Goal: Transaction & Acquisition: Purchase product/service

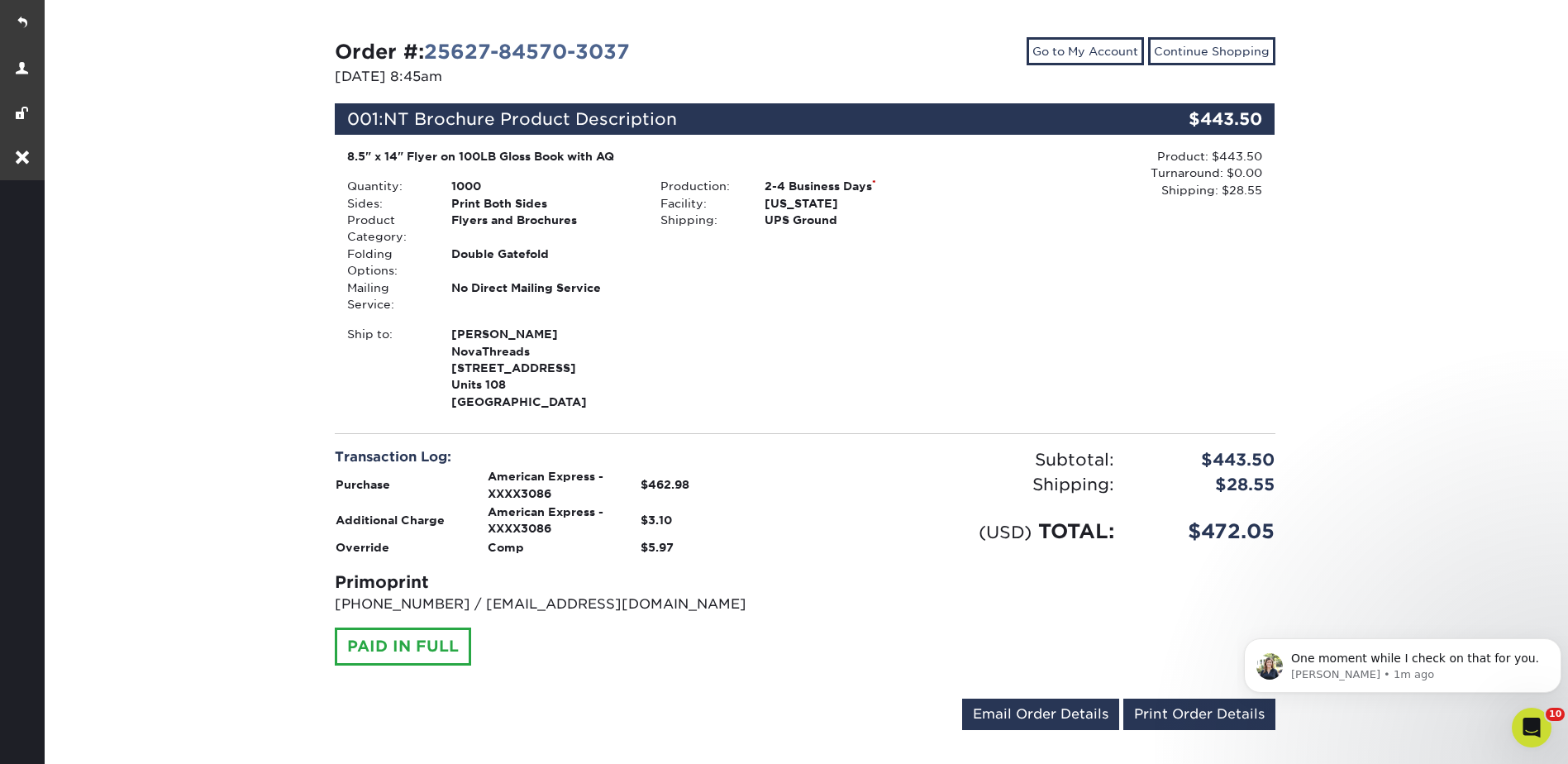
click at [824, 348] on div "Ship to: Johana Crespo NovaThreads 7275 Ne 4th ave Units 108" at bounding box center [649, 368] width 628 height 85
click at [1043, 712] on link "Email Order Details" at bounding box center [1040, 714] width 157 height 31
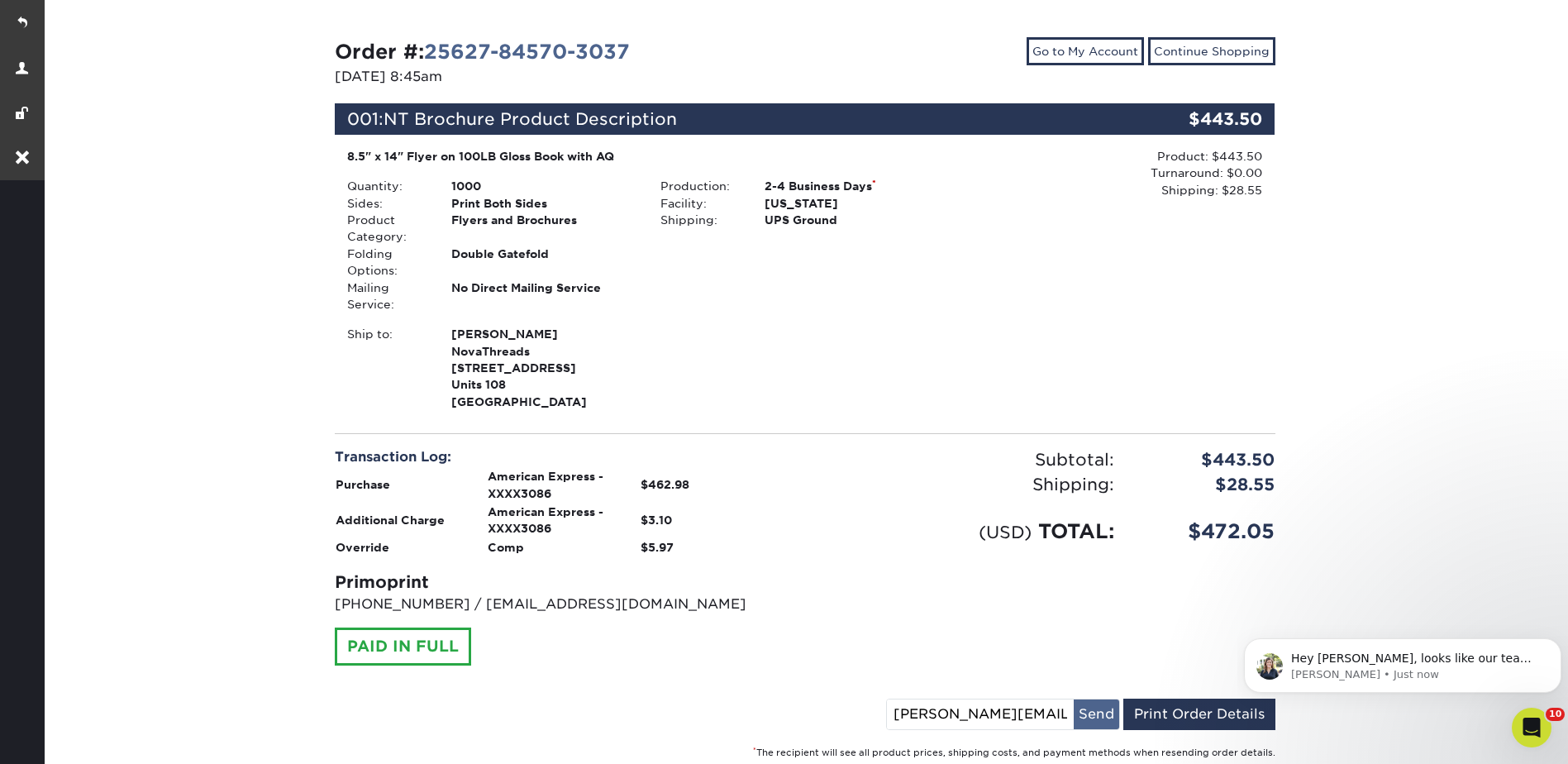
click at [1089, 712] on button "Send" at bounding box center [1096, 714] width 45 height 29
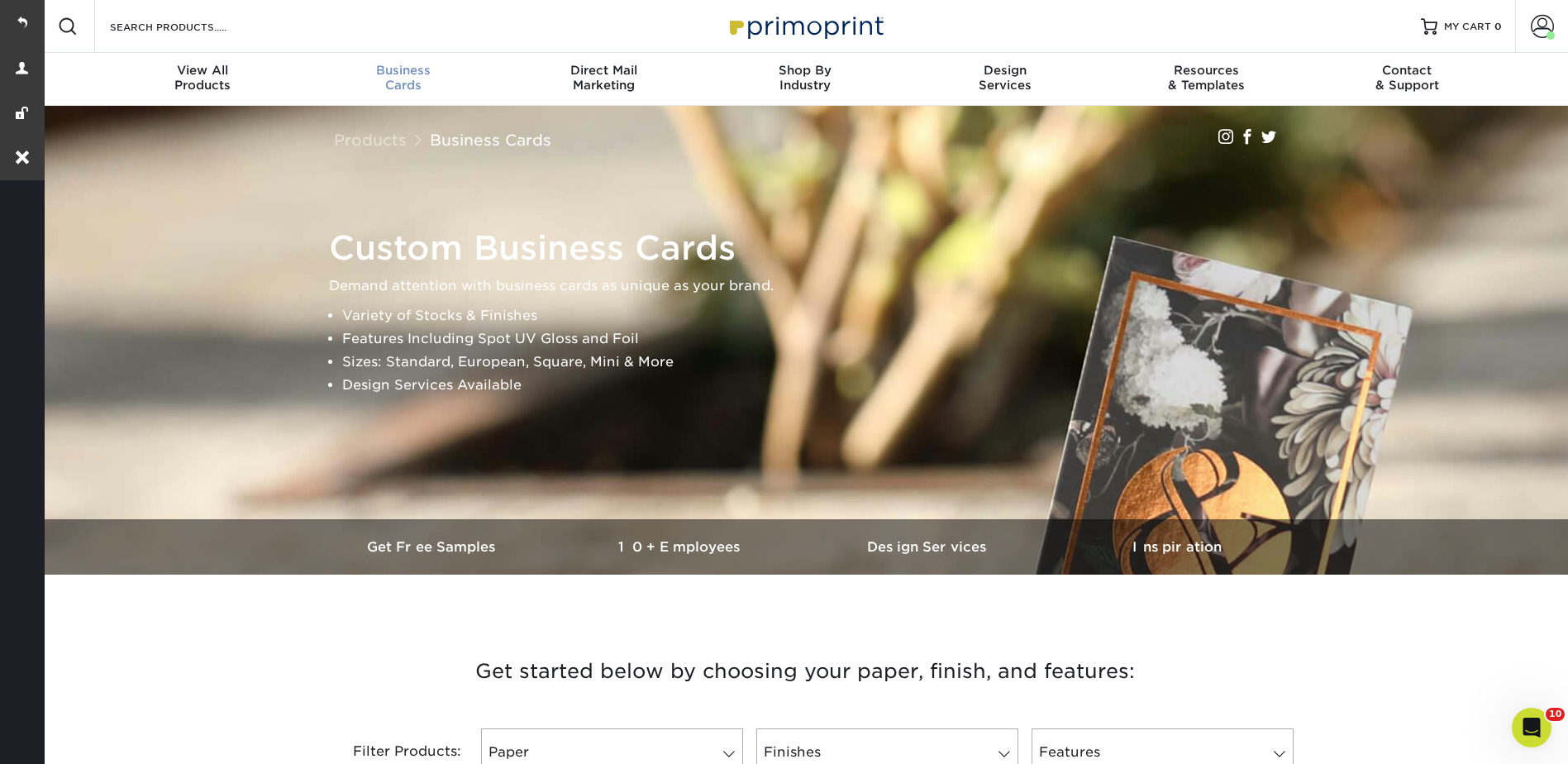
click at [407, 74] on span "Business" at bounding box center [403, 70] width 201 height 15
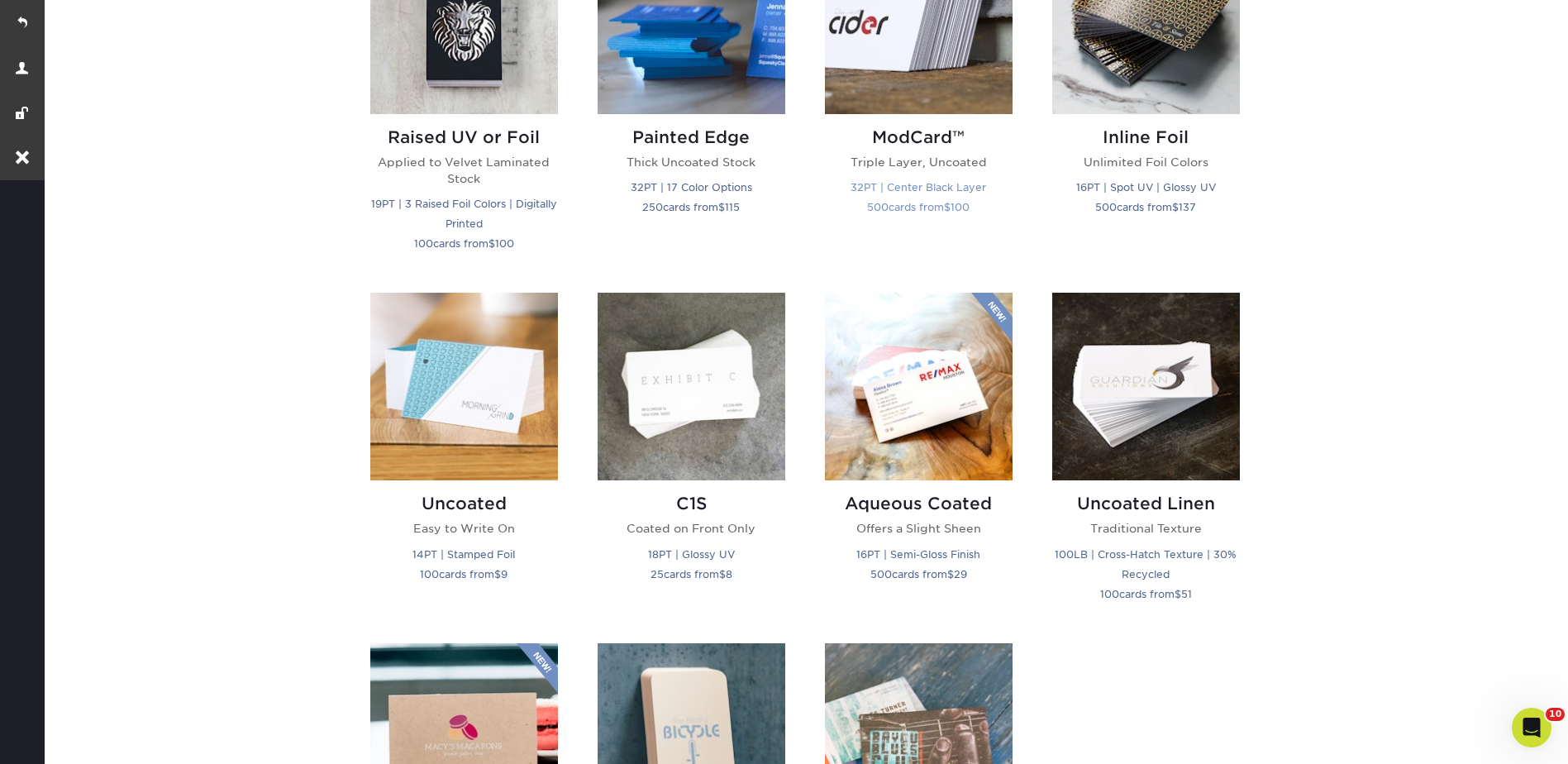
scroll to position [744, 0]
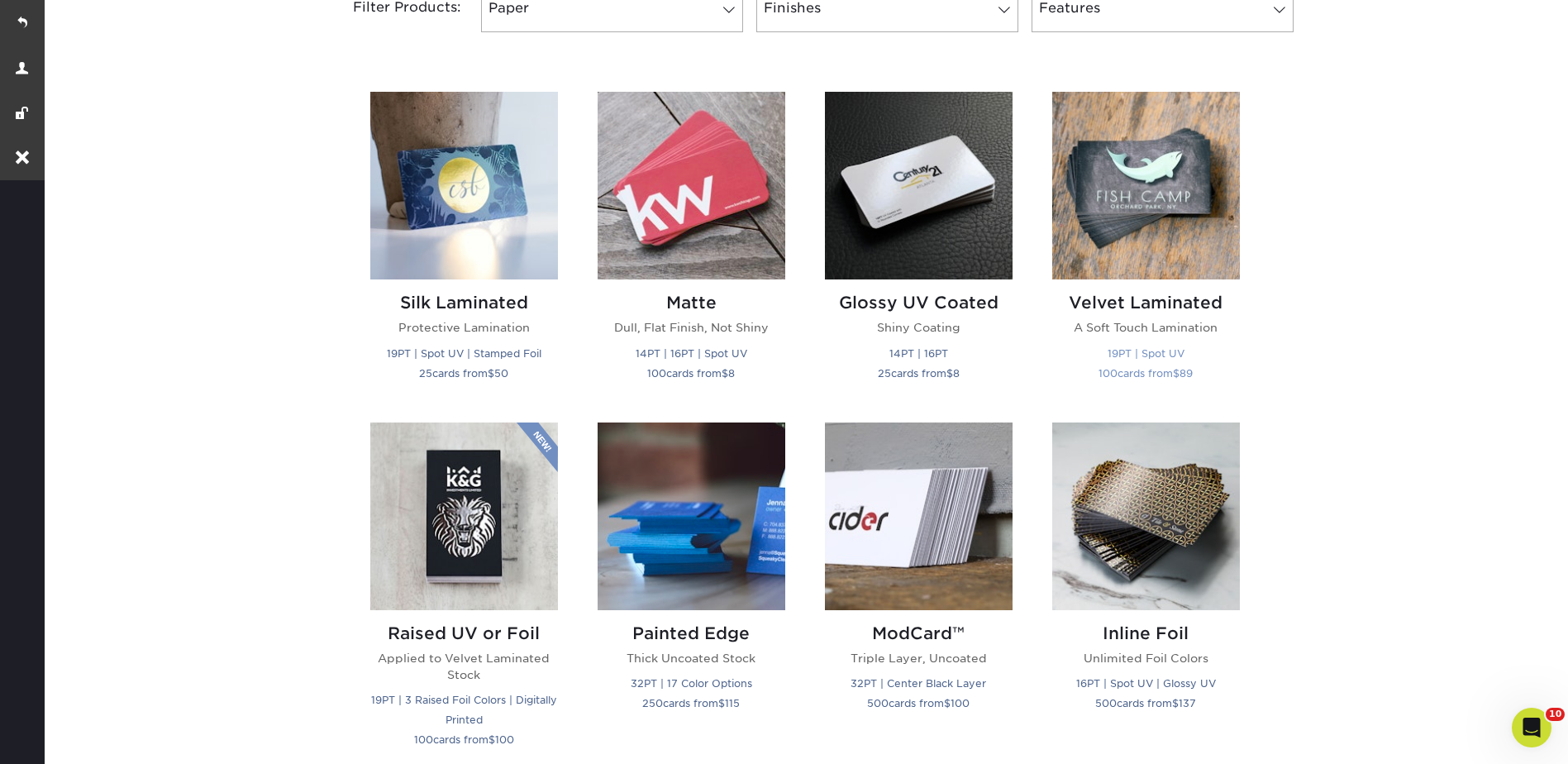
click at [1165, 173] on img at bounding box center [1146, 186] width 188 height 188
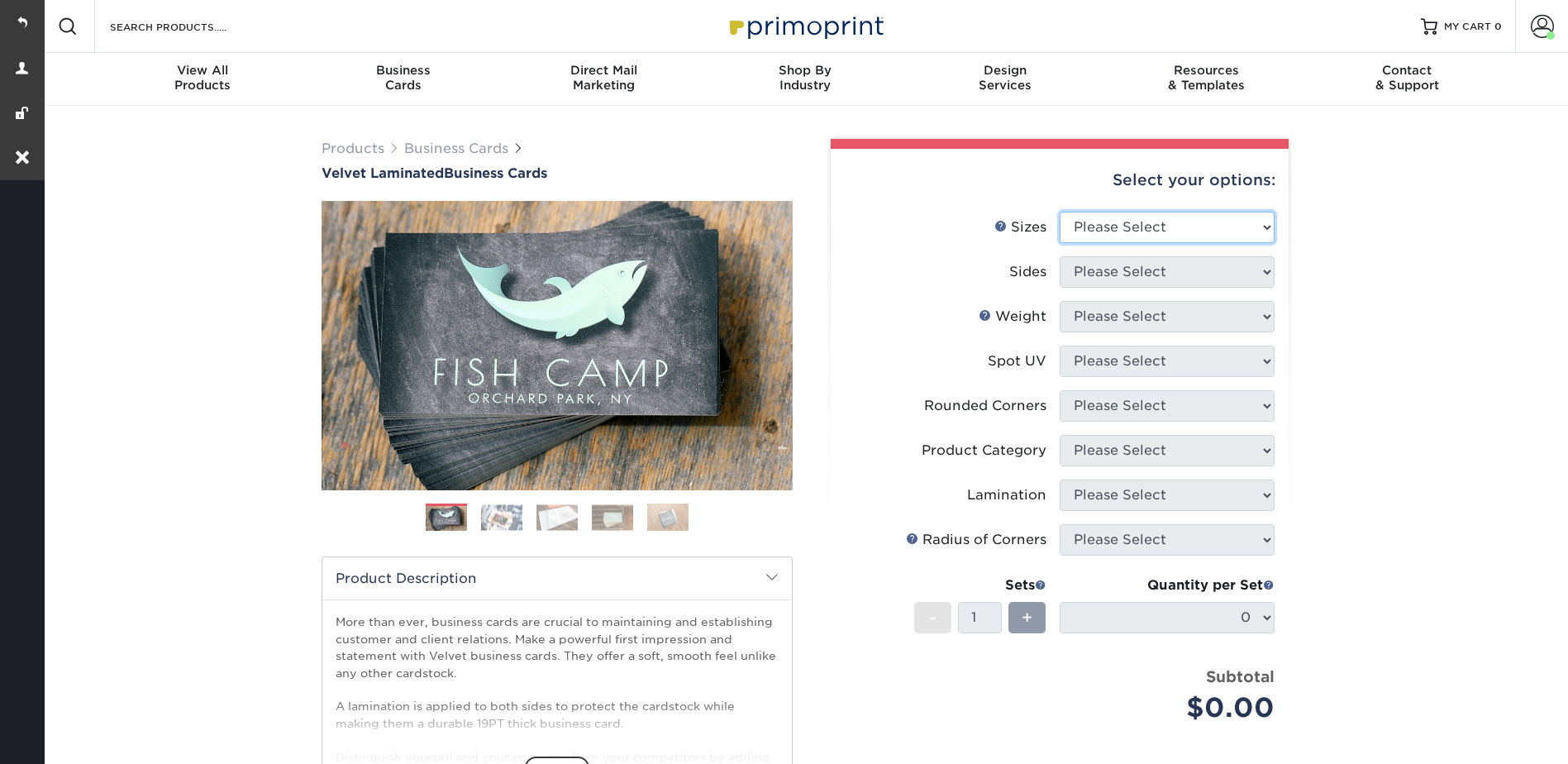
click at [1083, 221] on select "Please Select 1.5" x 3.5" - Mini 1.75" x 3.5" - Mini 2" x 2" - Square 2" x 3" -…" at bounding box center [1167, 227] width 215 height 31
select select "2.00x3.50"
click at [1059, 212] on select "Please Select 1.5" x 3.5" - Mini 1.75" x 3.5" - Mini 2" x 2" - Square 2" x 3" -…" at bounding box center [1167, 227] width 215 height 31
click at [1083, 270] on select "Please Select Print Both Sides Print Front Only" at bounding box center [1167, 272] width 215 height 31
select select "13abbda7-1d64-4f25-8bb2-c179b224825d"
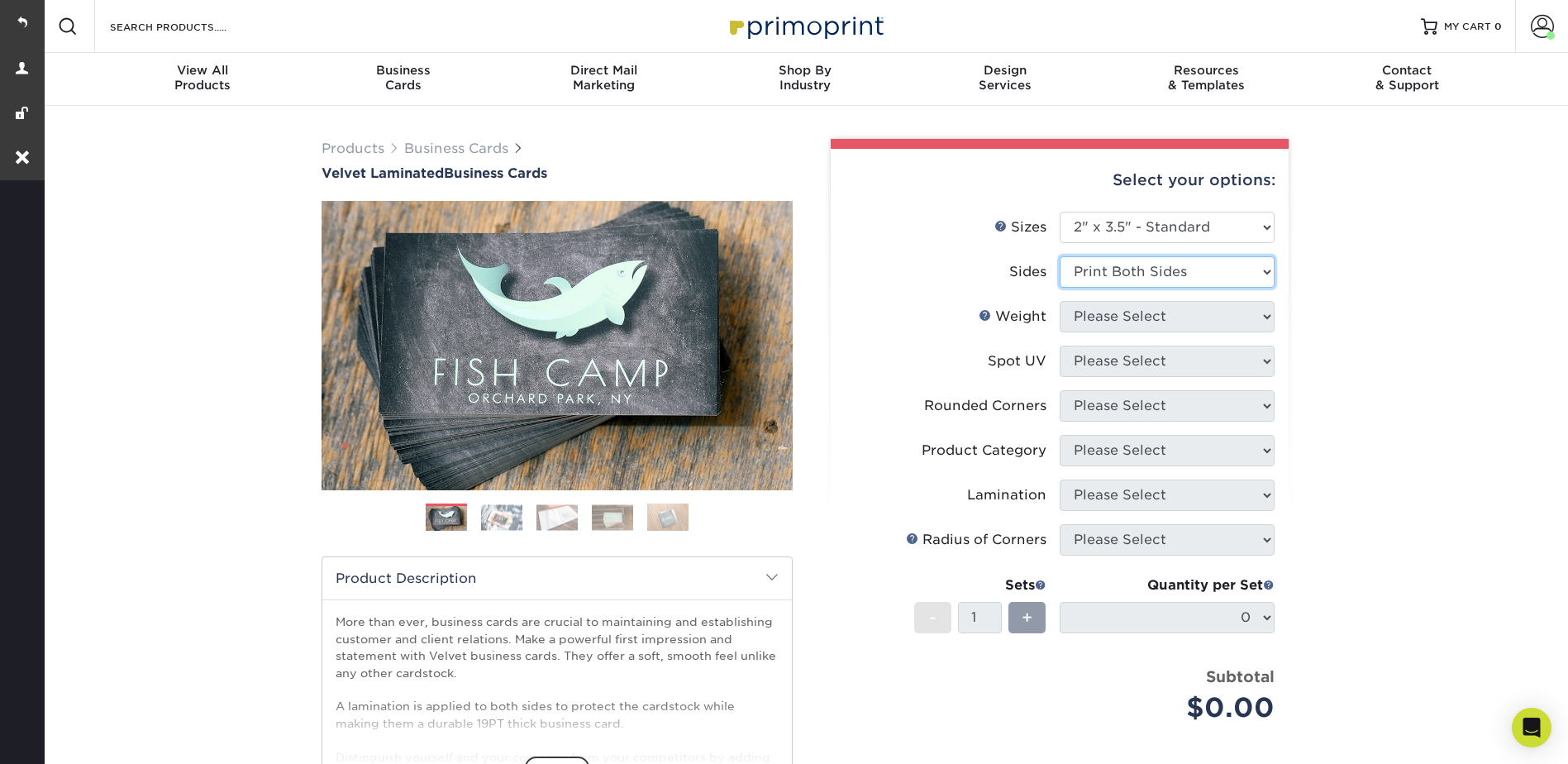
click at [1059, 256] on select "Please Select Print Both Sides Print Front Only" at bounding box center [1167, 272] width 215 height 31
click at [1100, 318] on select "Please Select 16PT" at bounding box center [1167, 317] width 215 height 31
select select "16PT"
click at [1059, 301] on select "Please Select 16PT" at bounding box center [1167, 317] width 215 height 31
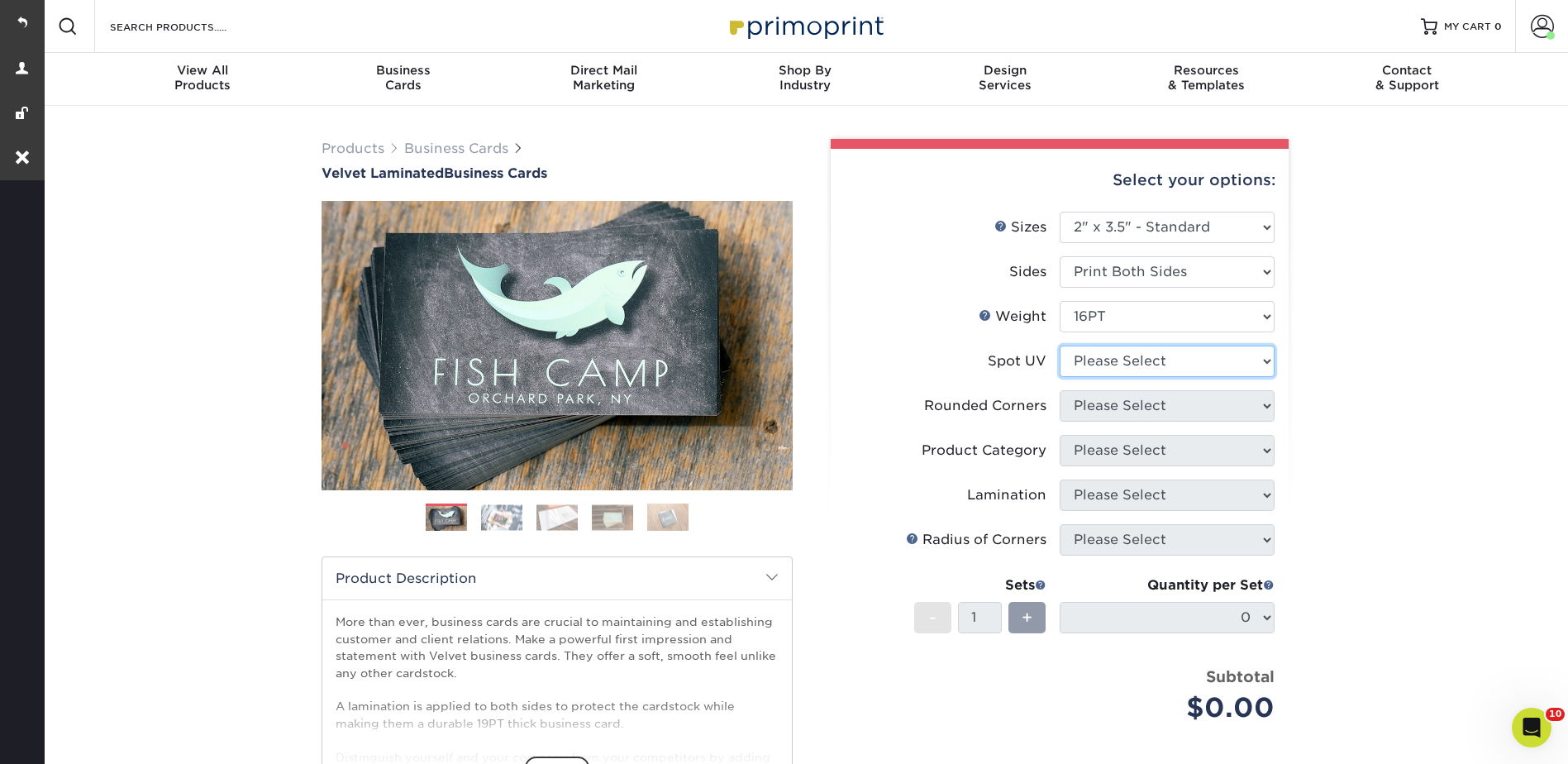
click at [1093, 358] on select "Please Select No Spot UV Front and Back (Both Sides) Front Only Back Only" at bounding box center [1167, 361] width 215 height 31
select select "3"
click at [1059, 345] on select "Please Select No Spot UV Front and Back (Both Sides) Front Only Back Only" at bounding box center [1167, 361] width 215 height 31
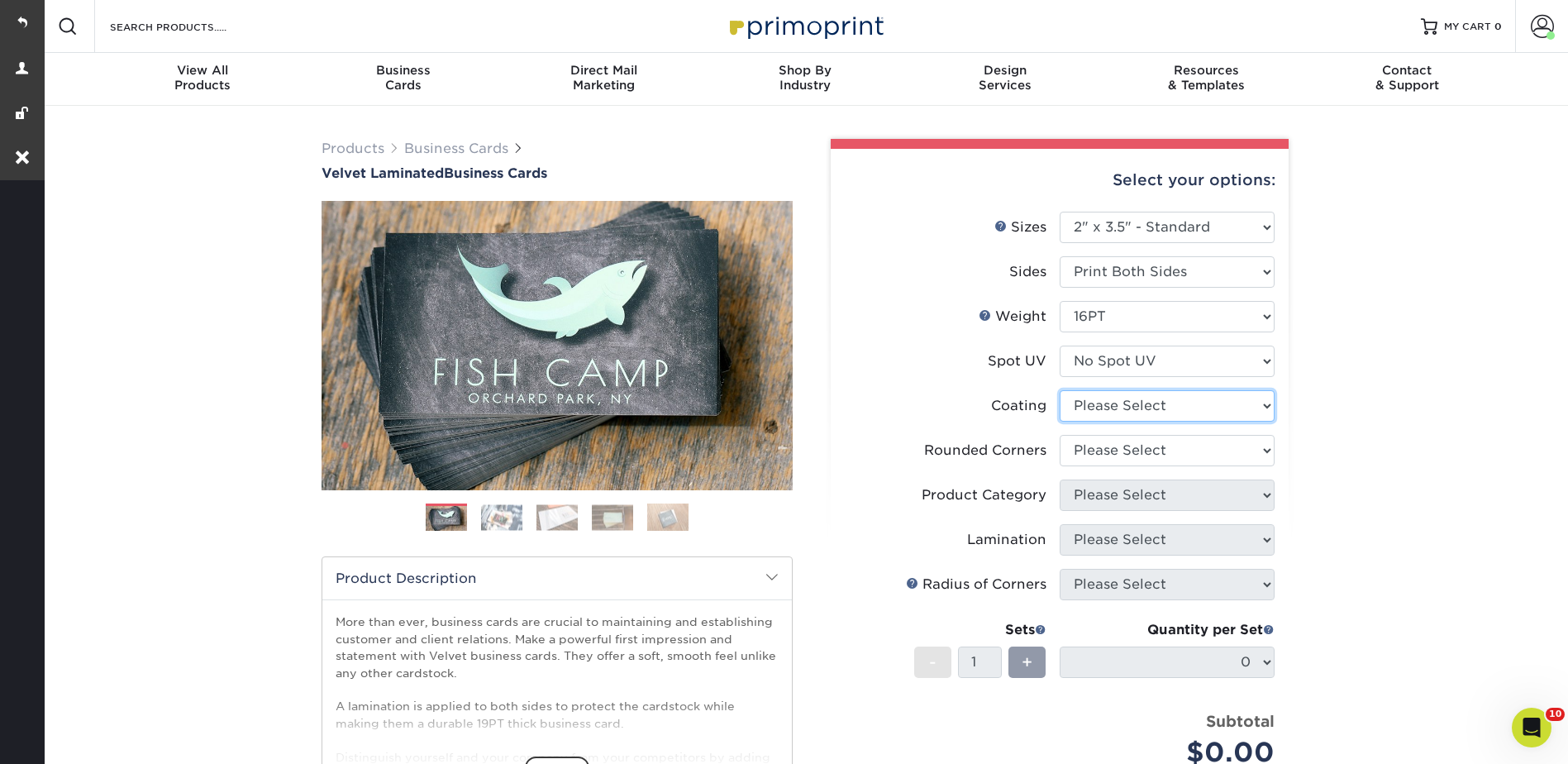
drag, startPoint x: 1069, startPoint y: 405, endPoint x: 1083, endPoint y: 413, distance: 16.1
click at [1069, 405] on select at bounding box center [1167, 406] width 215 height 31
select select "3e7618de-abca-4bda-9f97-8b9129e913d8"
click at [1059, 390] on select at bounding box center [1167, 406] width 215 height 31
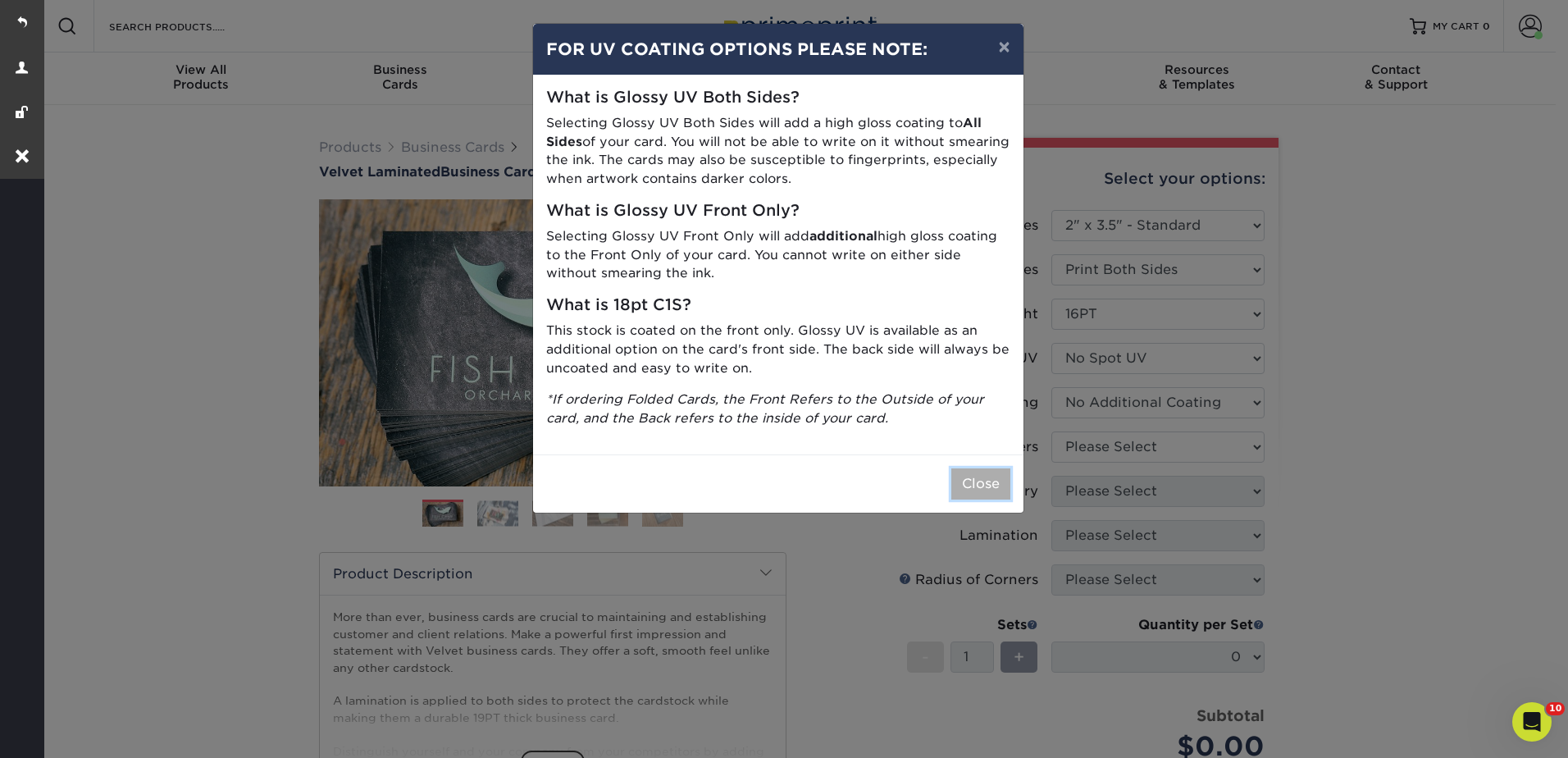
drag, startPoint x: 989, startPoint y: 480, endPoint x: 1085, endPoint y: 455, distance: 99.2
click at [990, 480] on button "Close" at bounding box center [981, 484] width 59 height 31
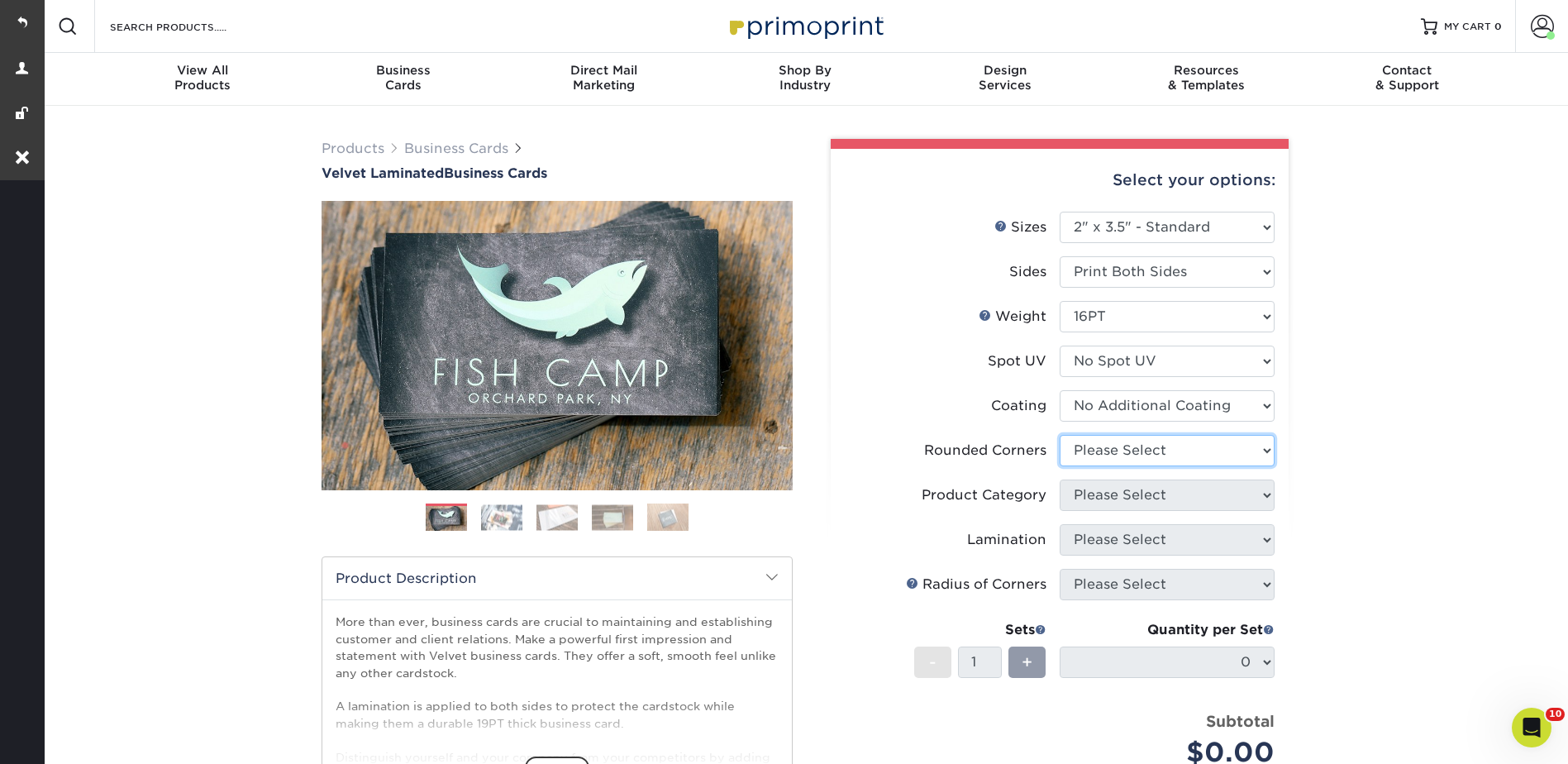
click at [1106, 453] on select "Please Select Yes - Round 2 Corners Yes - Round 4 Corners No" at bounding box center [1167, 450] width 215 height 31
select select "0"
click at [1059, 434] on select "Please Select Yes - Round 2 Corners Yes - Round 4 Corners No" at bounding box center [1167, 450] width 215 height 31
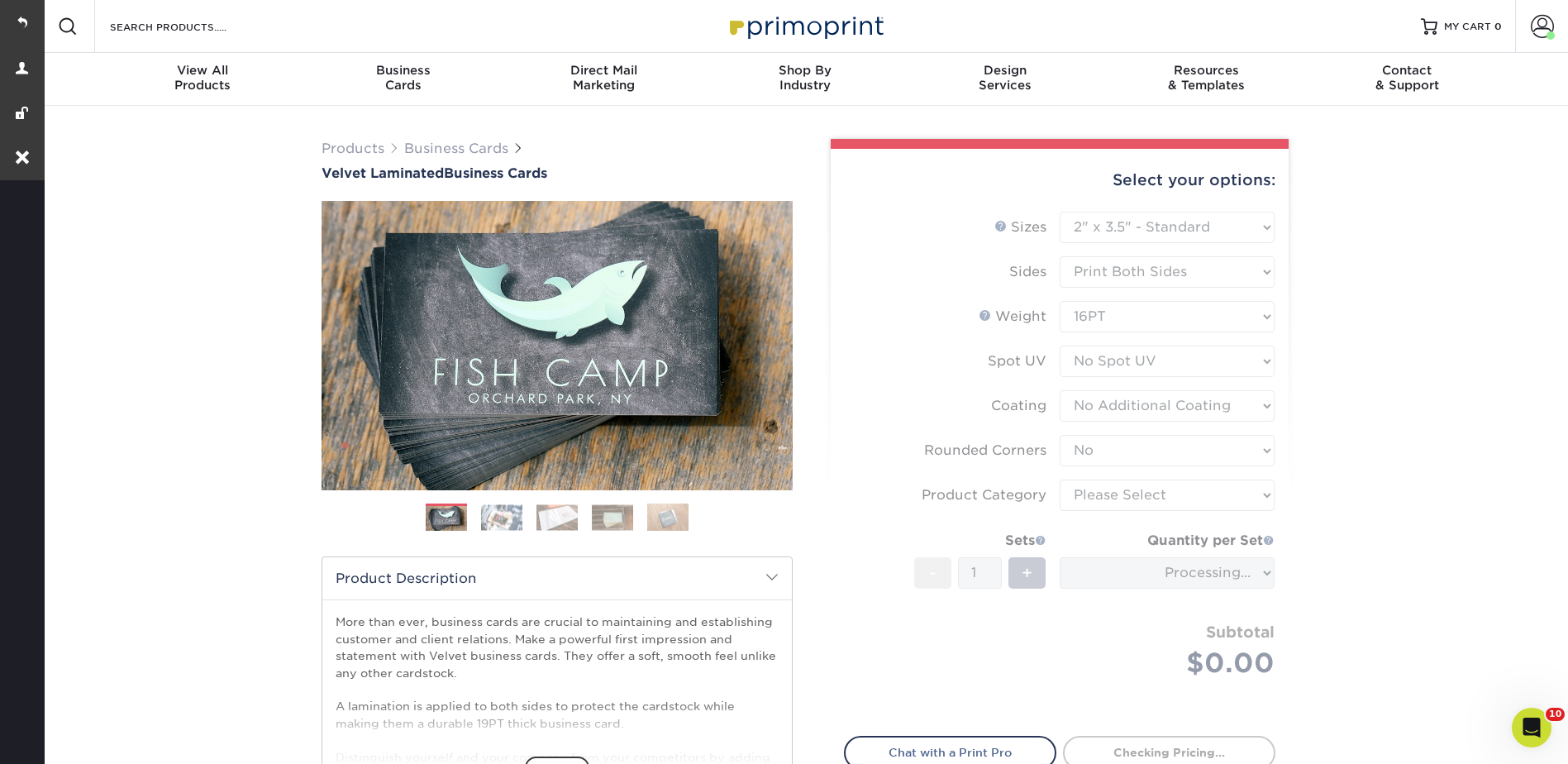
click at [1126, 492] on form "Sizes Help Sizes Please Select 1.5" x 3.5" - Mini 1.75" x 3.5" - Mini 2" x 2" -…" at bounding box center [1059, 464] width 432 height 505
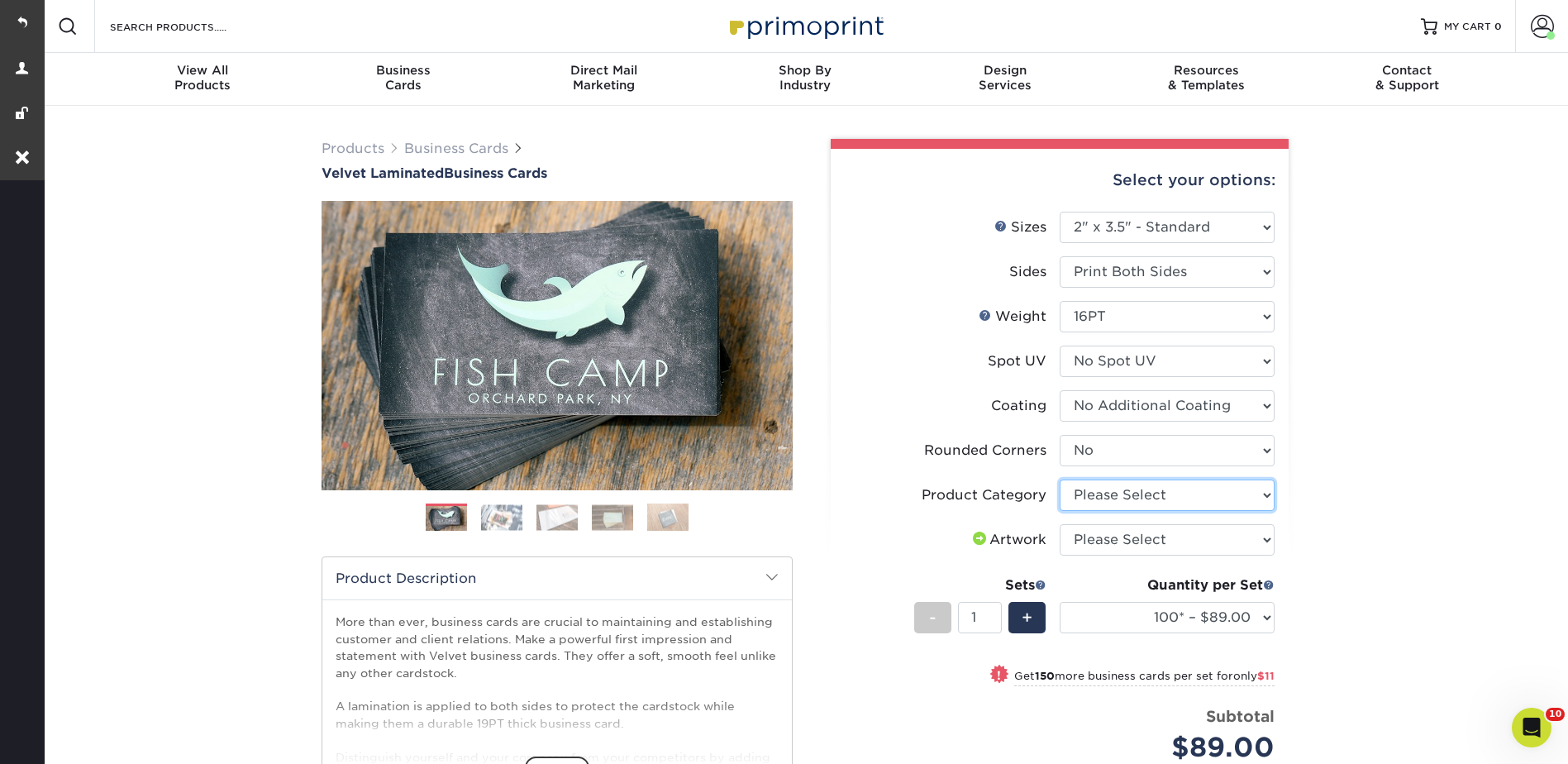
drag, startPoint x: 1126, startPoint y: 492, endPoint x: 1137, endPoint y: 511, distance: 22.0
click at [1126, 492] on select "Please Select Business Cards" at bounding box center [1167, 495] width 215 height 31
select select "3b5148f1-0588-4f88-a218-97bcfdce65c1"
click at [1059, 480] on select "Please Select Business Cards" at bounding box center [1167, 495] width 215 height 31
drag, startPoint x: 1103, startPoint y: 540, endPoint x: 1102, endPoint y: 556, distance: 16.0
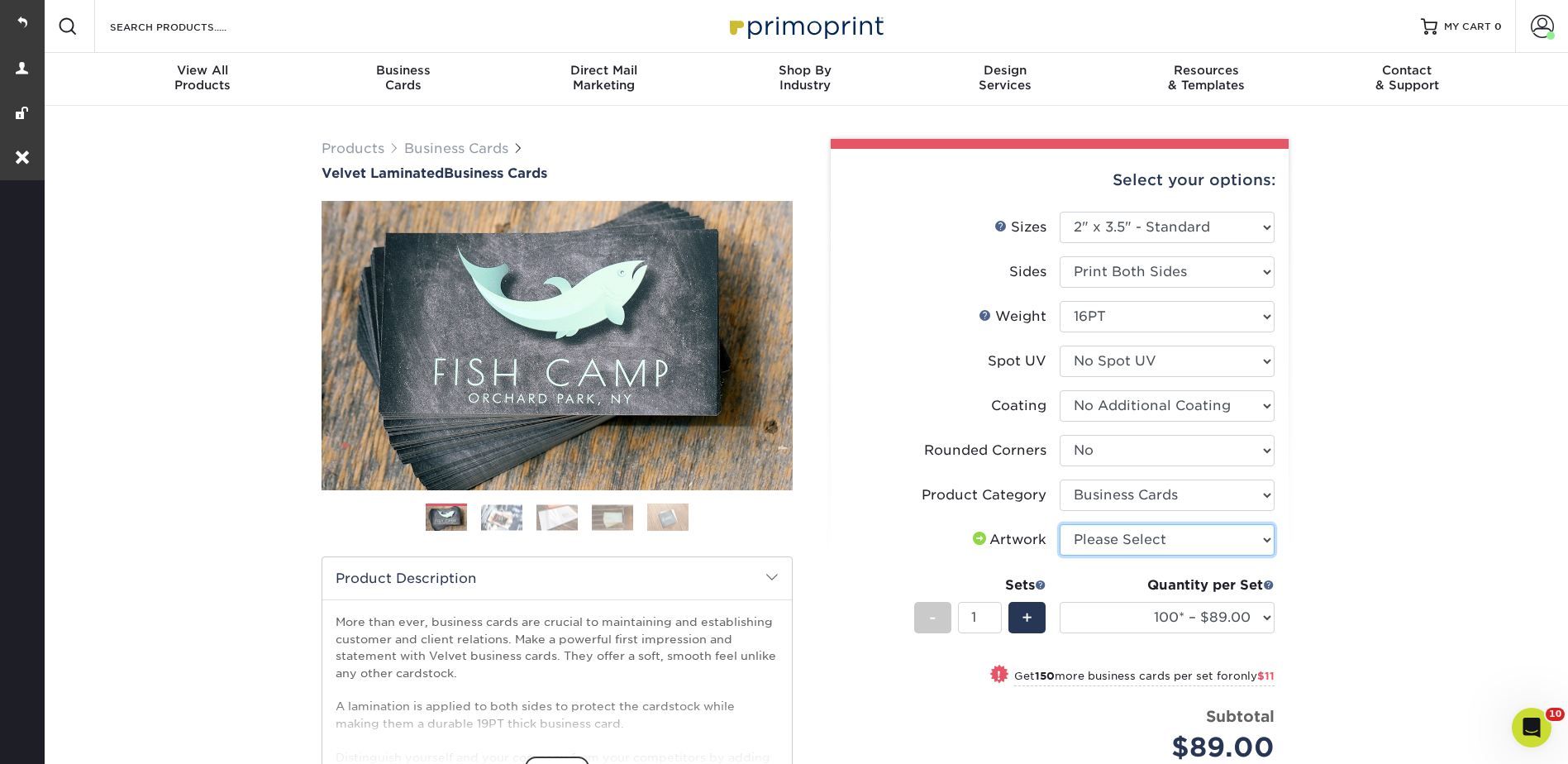
click at [1103, 540] on select "Please Select I will upload files I need a design - $100" at bounding box center [1167, 539] width 215 height 31
select select "upload"
click at [1059, 524] on select "Please Select I will upload files I need a design - $100" at bounding box center [1167, 539] width 215 height 31
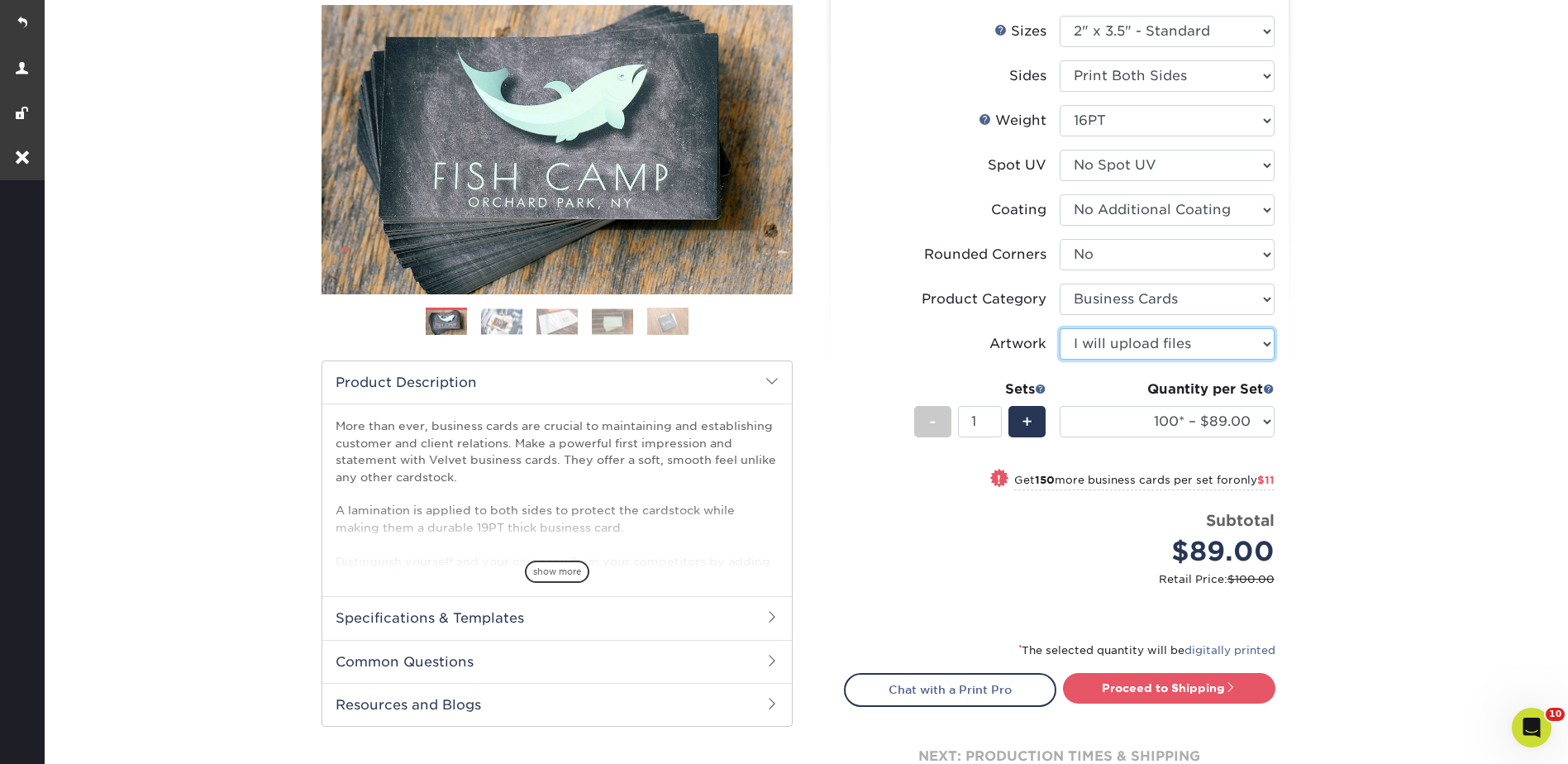
scroll to position [413, 0]
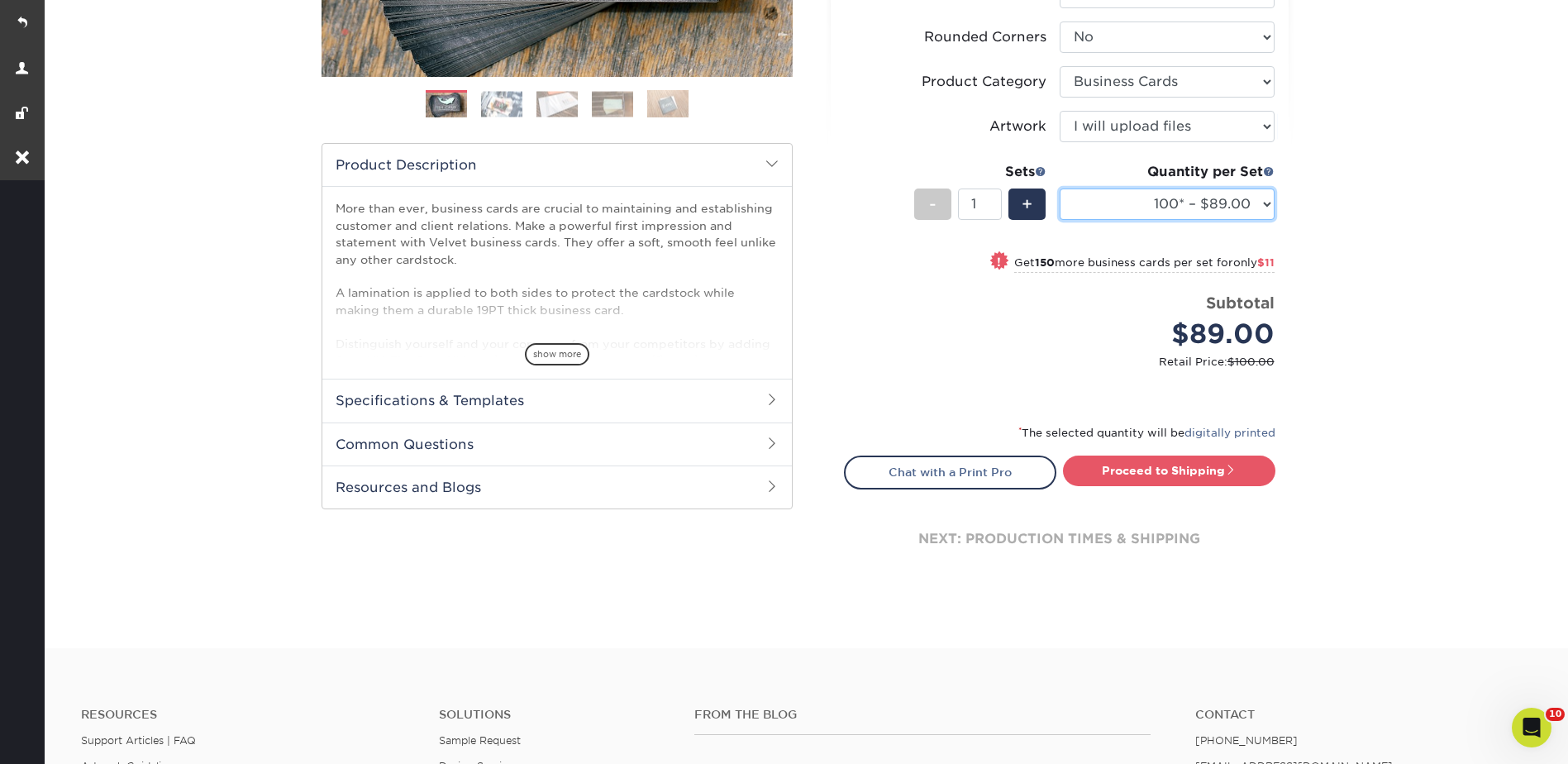
click at [1148, 194] on select "100* – $89.00 250* – $100.00 500 – $107.00 1000 – $139.00 2500 – $273.00 5000 –…" at bounding box center [1167, 204] width 215 height 31
select select "250* – $100.00"
click at [1059, 189] on select "100* – $89.00 250* – $100.00 500 – $107.00 1000 – $139.00 2500 – $273.00 5000 –…" at bounding box center [1167, 204] width 215 height 31
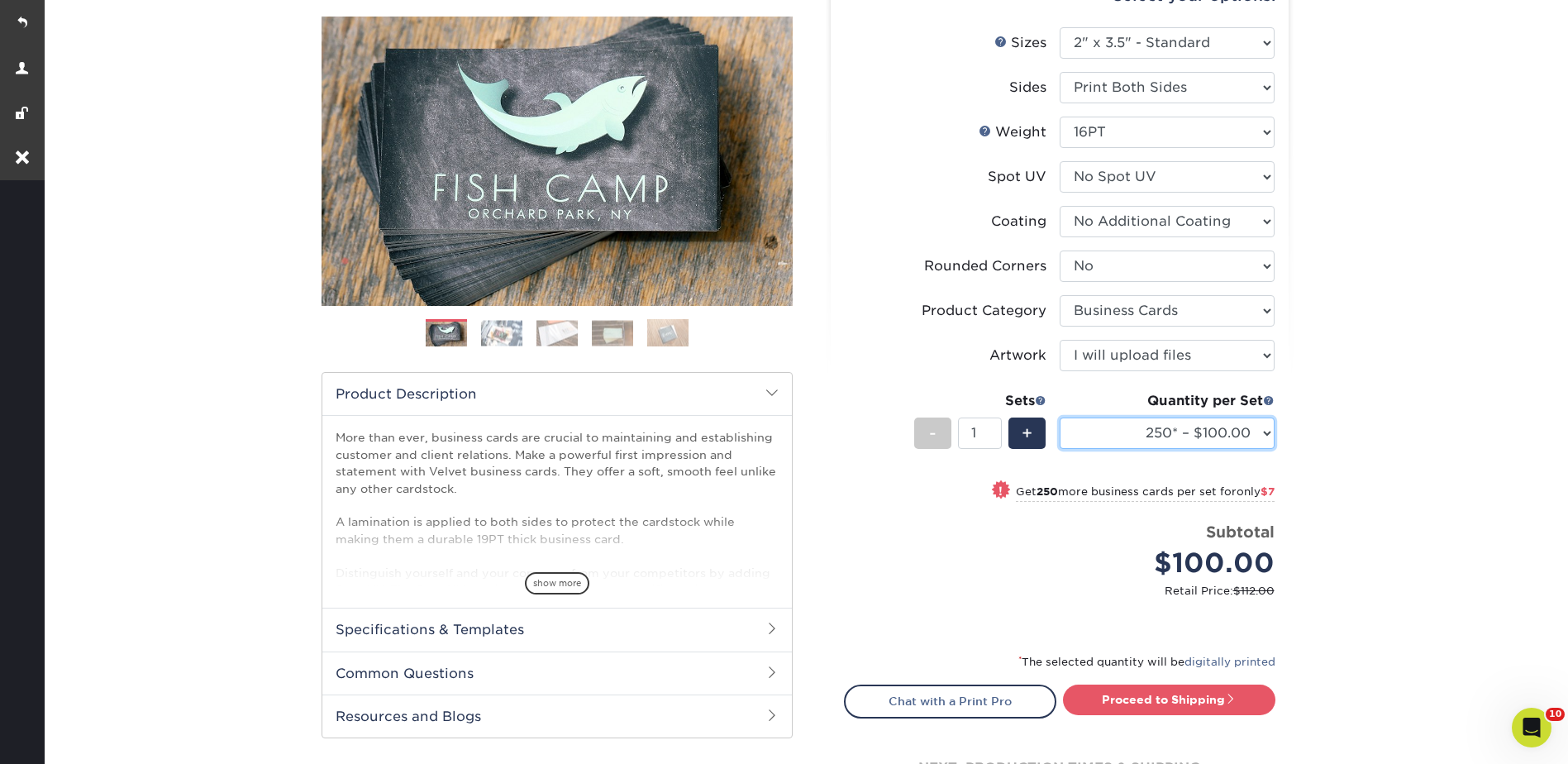
scroll to position [0, 0]
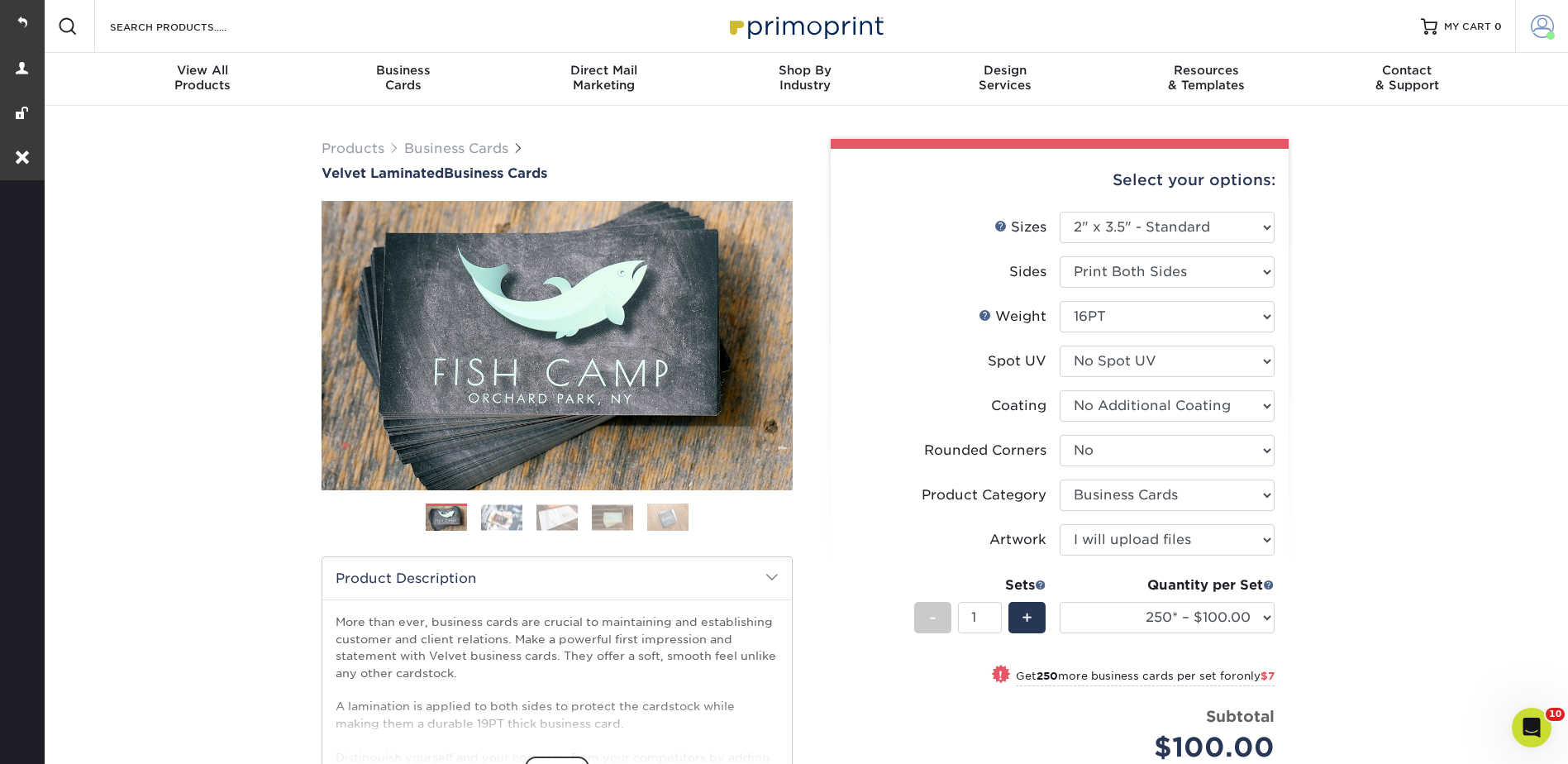
click at [1556, 9] on link "Account" at bounding box center [1540, 26] width 52 height 52
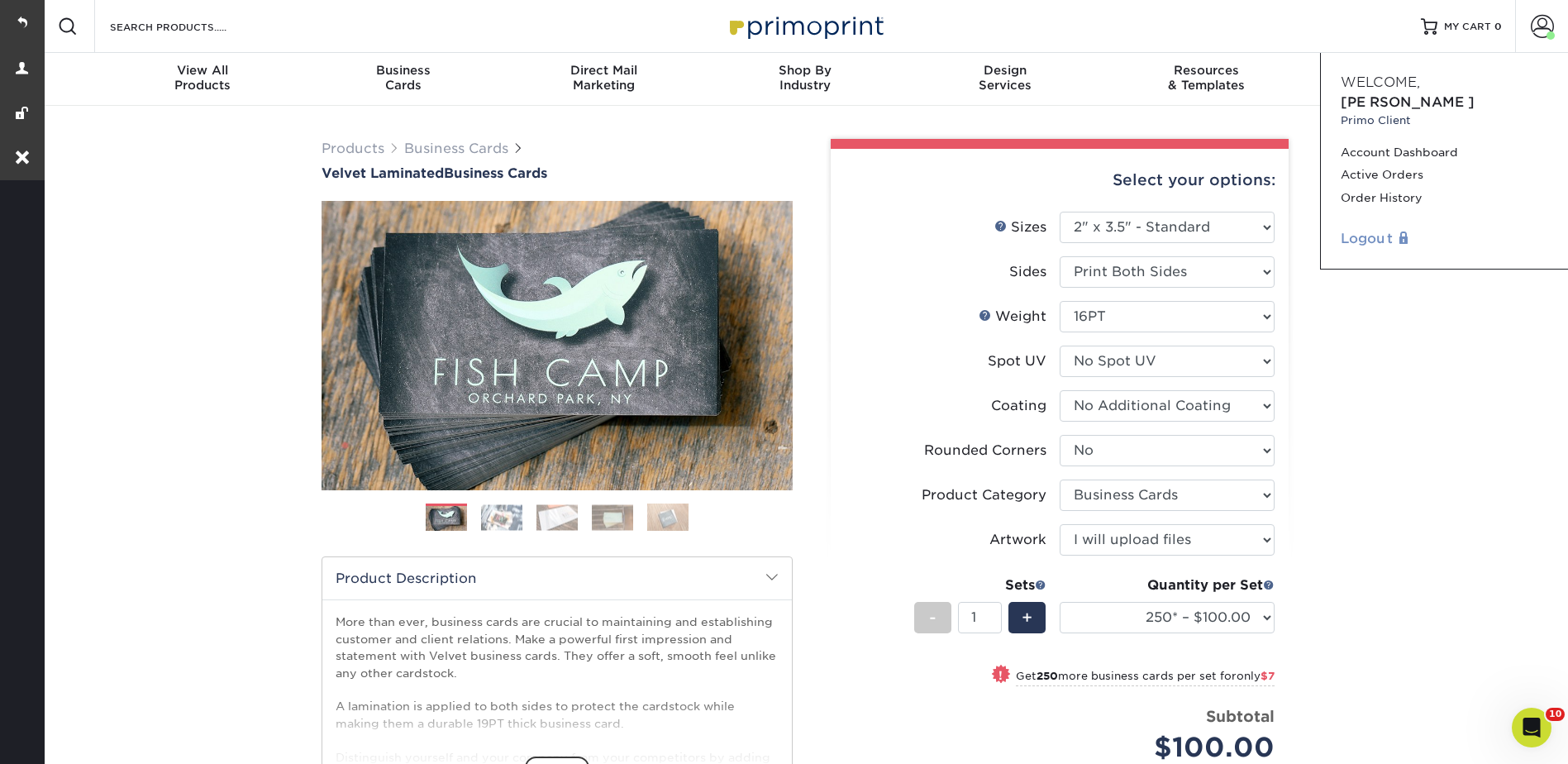
click at [1376, 229] on link "Logout" at bounding box center [1444, 239] width 207 height 20
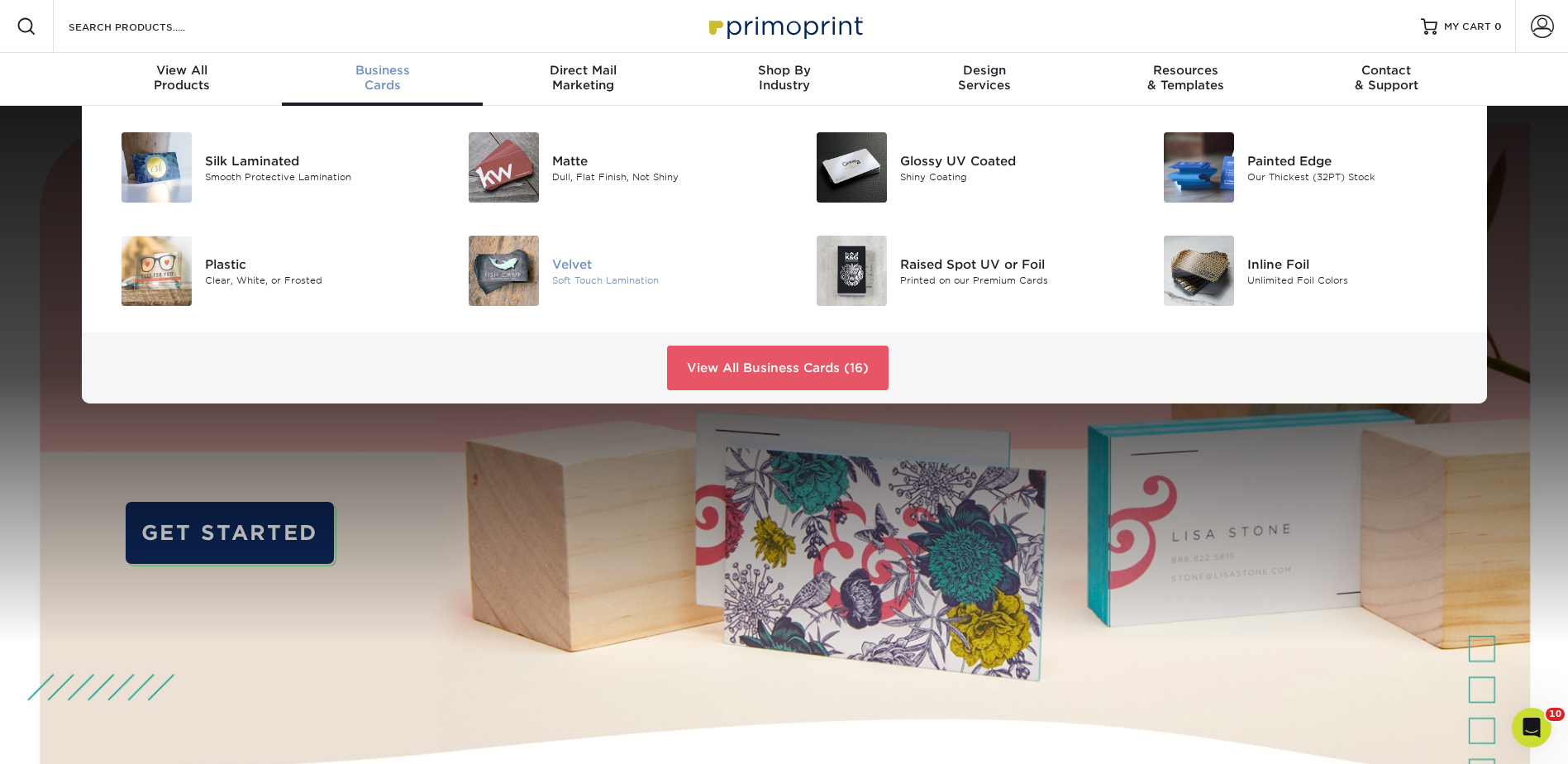
click at [569, 274] on div "Soft Touch Lamination" at bounding box center [662, 279] width 219 height 14
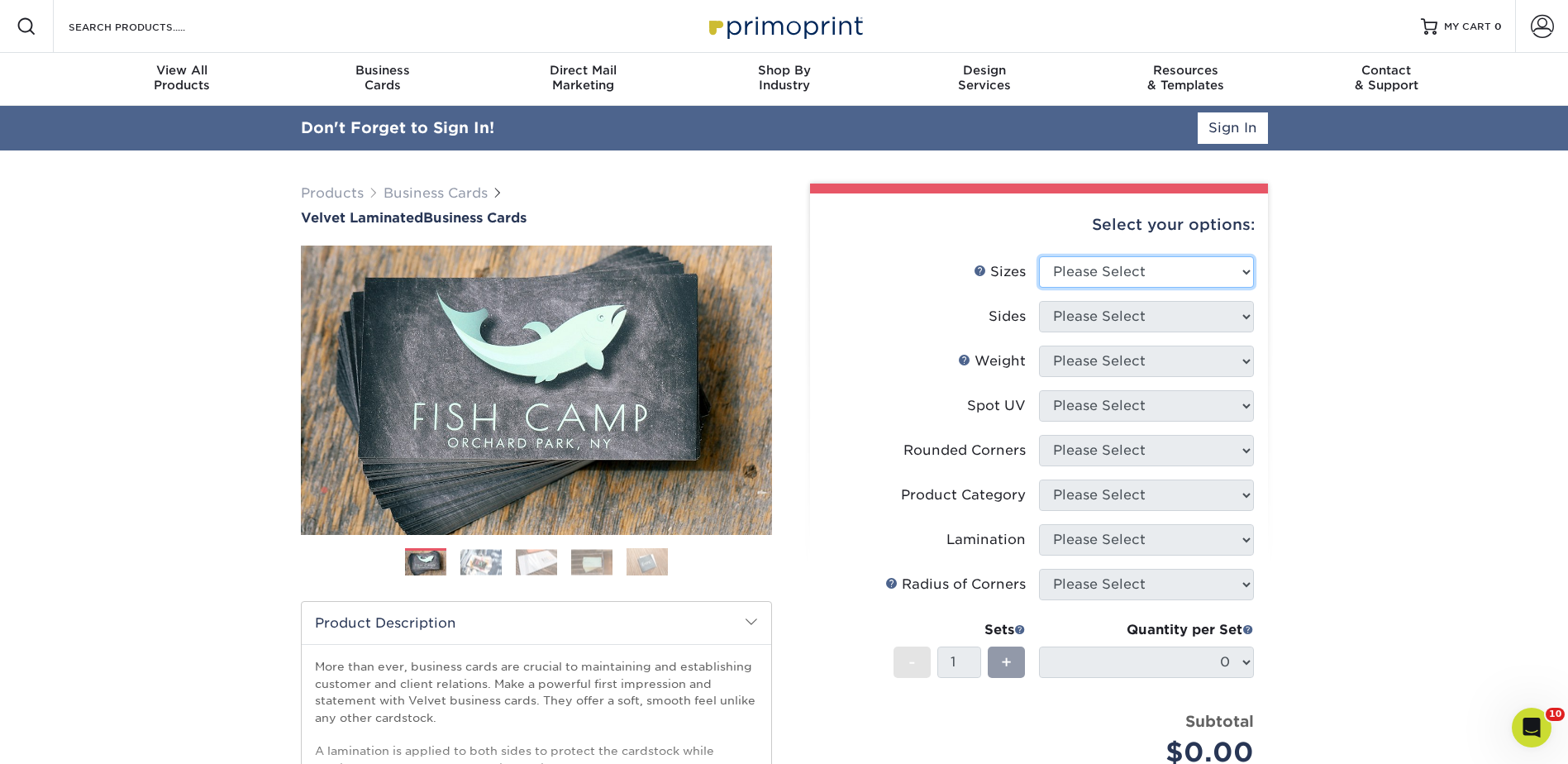
click at [1074, 268] on select "Please Select 1.5" x 3.5" - Mini 1.75" x 3.5" - Mini 2" x 2" - Square 2" x 3" -…" at bounding box center [1147, 272] width 215 height 31
select select "2.00x3.50"
click at [1039, 256] on select "Please Select 1.5" x 3.5" - Mini 1.75" x 3.5" - Mini 2" x 2" - Square 2" x 3" -…" at bounding box center [1147, 272] width 215 height 31
click at [1068, 316] on select "Please Select Print Both Sides Print Front Only" at bounding box center [1147, 317] width 215 height 31
select select "13abbda7-1d64-4f25-8bb2-c179b224825d"
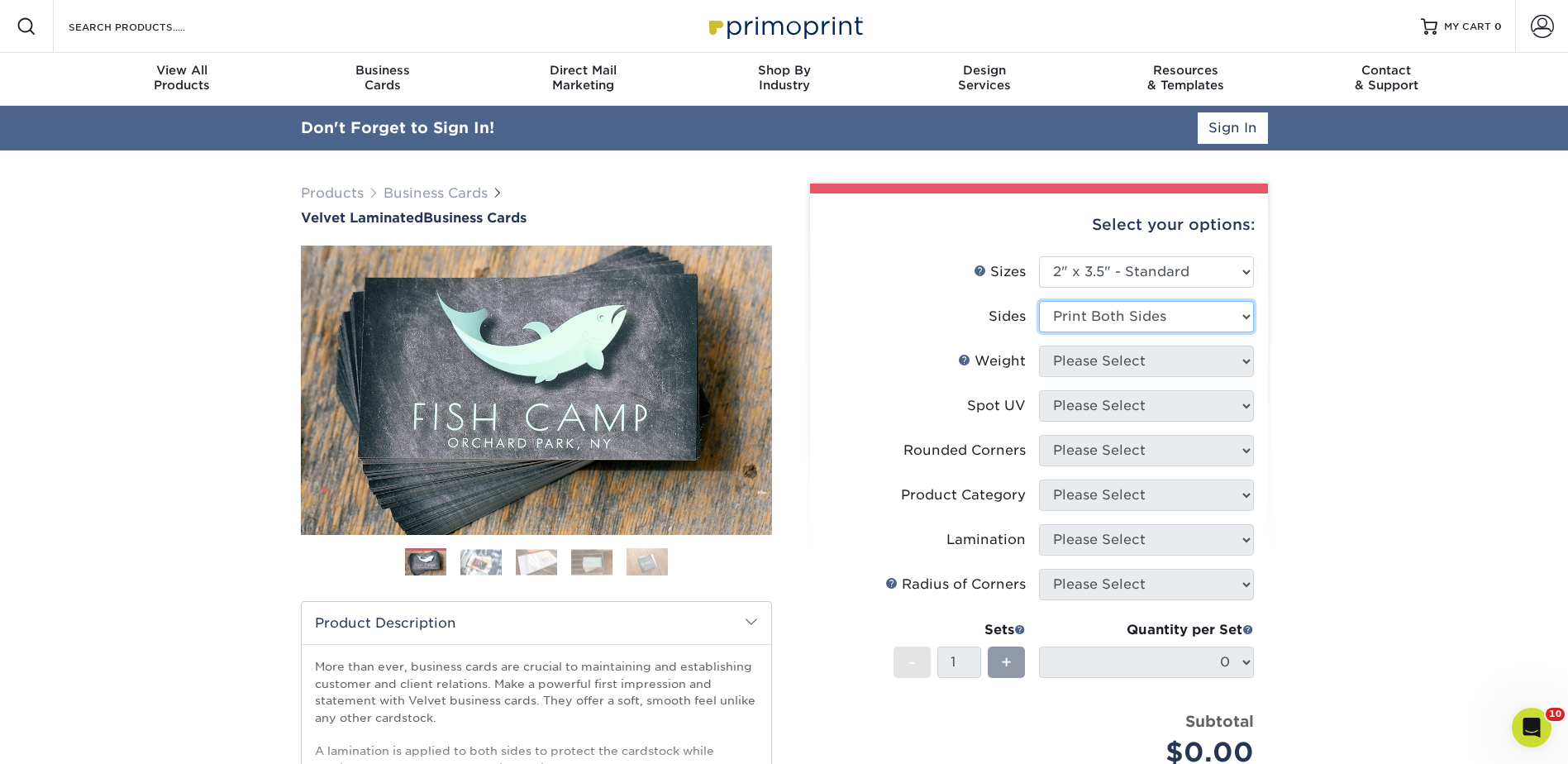
click at [1039, 301] on select "Please Select Print Both Sides Print Front Only" at bounding box center [1147, 317] width 215 height 31
drag, startPoint x: 1069, startPoint y: 361, endPoint x: 1074, endPoint y: 379, distance: 18.7
click at [1069, 361] on select "Please Select 16PT" at bounding box center [1147, 361] width 215 height 31
select select "16PT"
click at [1039, 345] on select "Please Select 16PT" at bounding box center [1147, 361] width 215 height 31
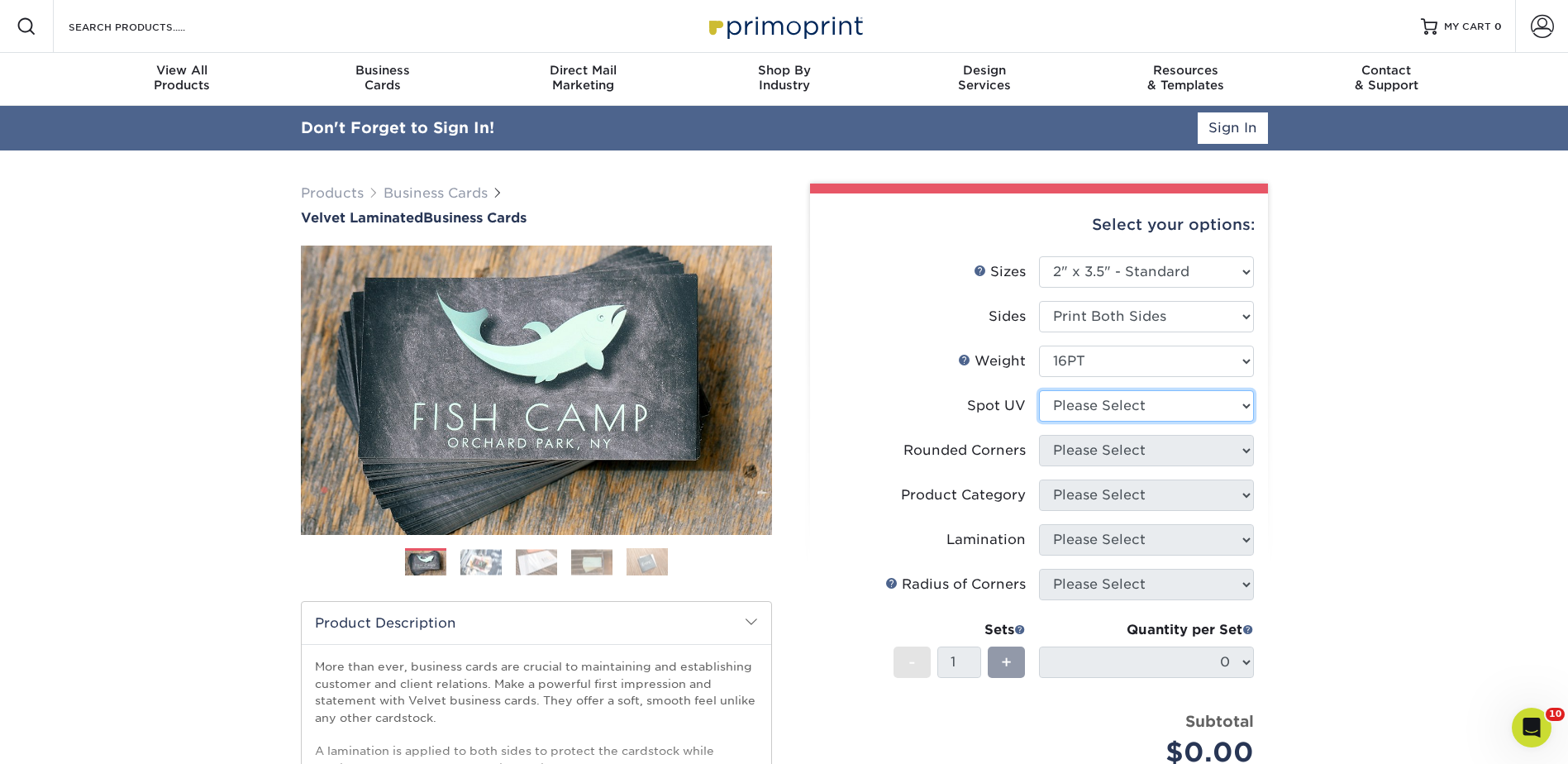
click at [1079, 407] on select "Please Select No Spot UV Front and Back (Both Sides) Front Only Back Only" at bounding box center [1147, 406] width 215 height 31
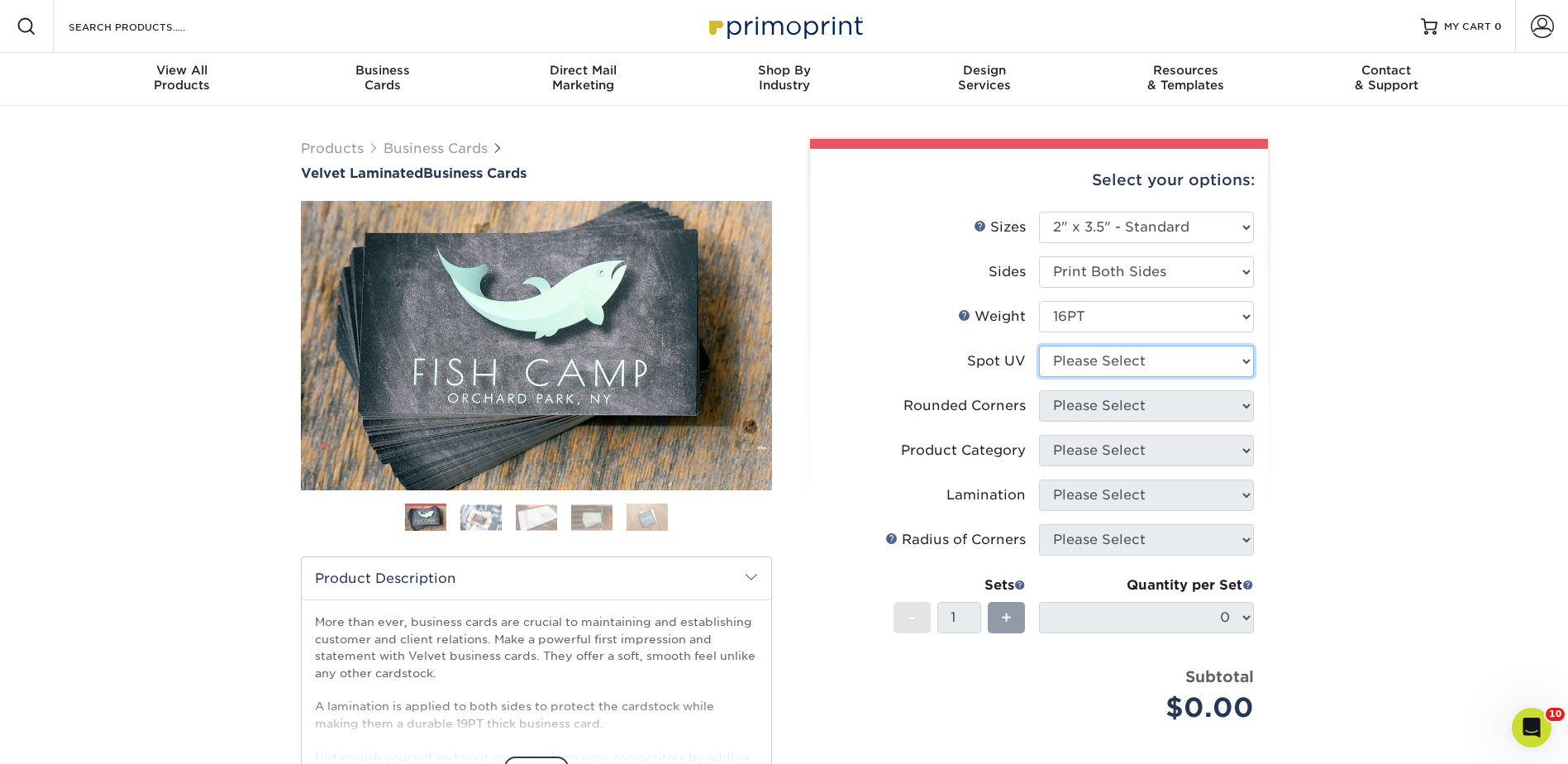
select select "3"
click at [1039, 345] on select "Please Select No Spot UV Front and Back (Both Sides) Front Only Back Only" at bounding box center [1147, 361] width 215 height 31
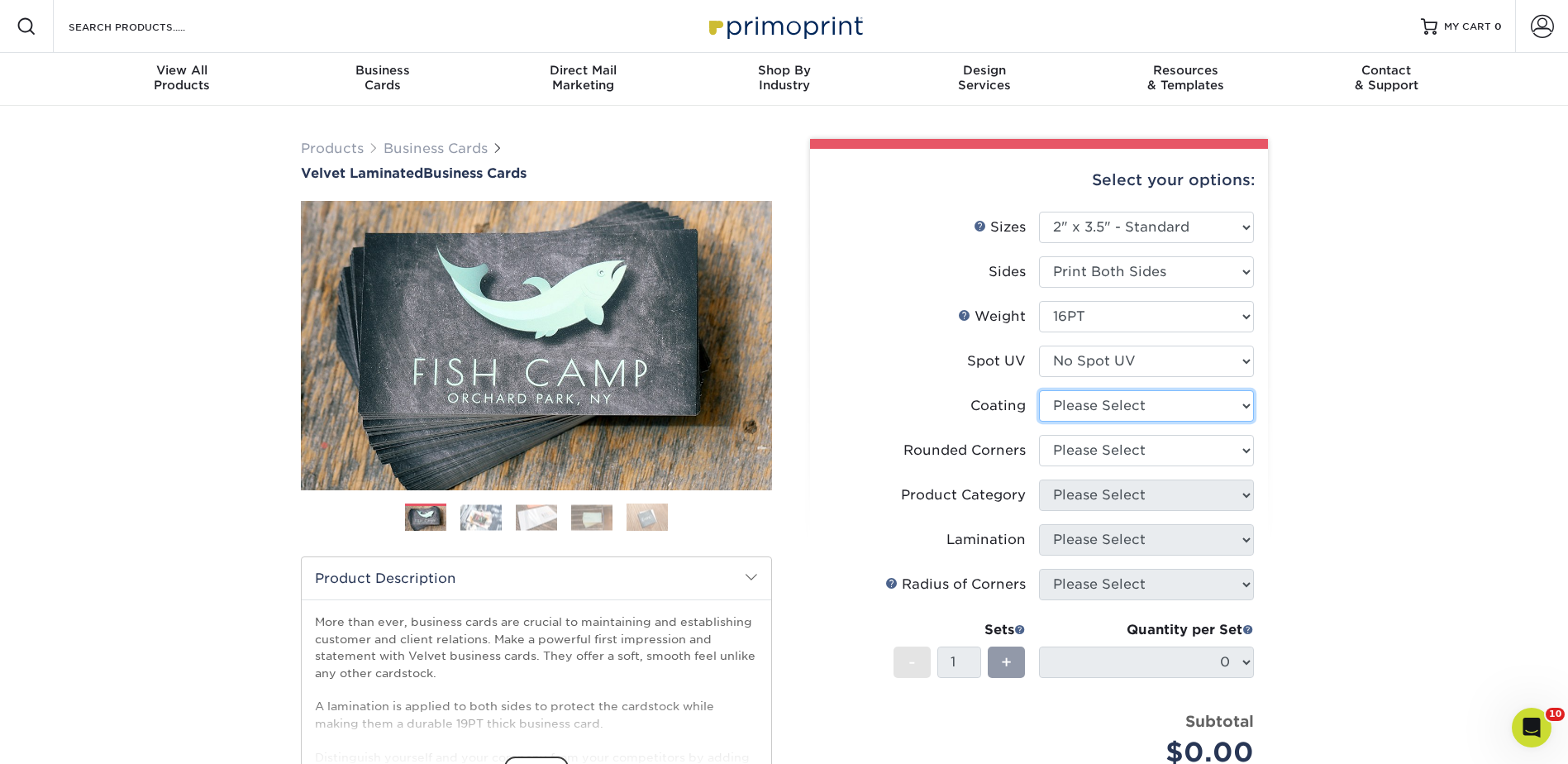
click at [1076, 404] on select at bounding box center [1147, 406] width 215 height 31
select select "3e7618de-abca-4bda-9f97-8b9129e913d8"
click at [1039, 390] on select at bounding box center [1147, 406] width 215 height 31
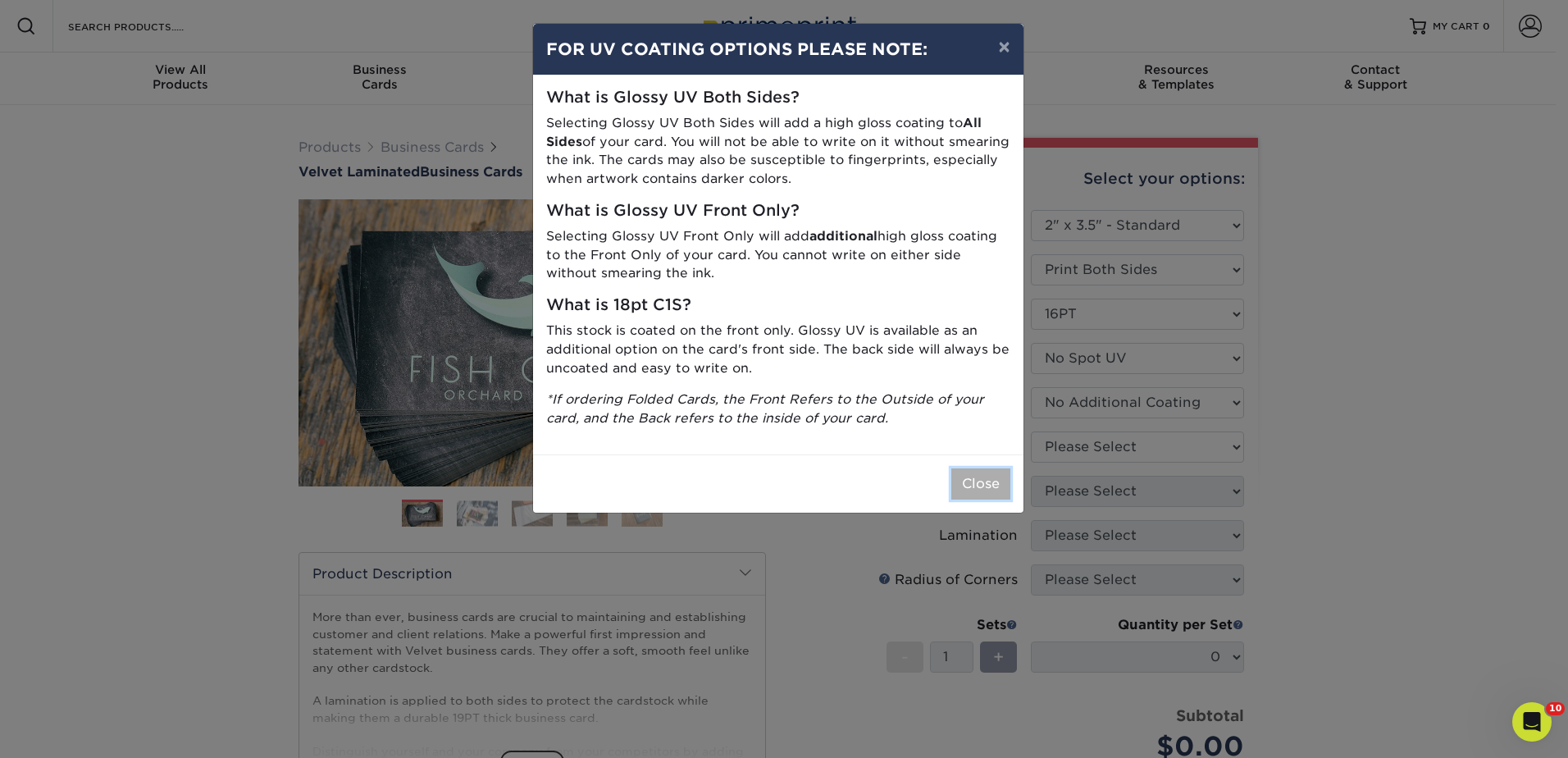
click at [977, 482] on button "Close" at bounding box center [981, 484] width 59 height 31
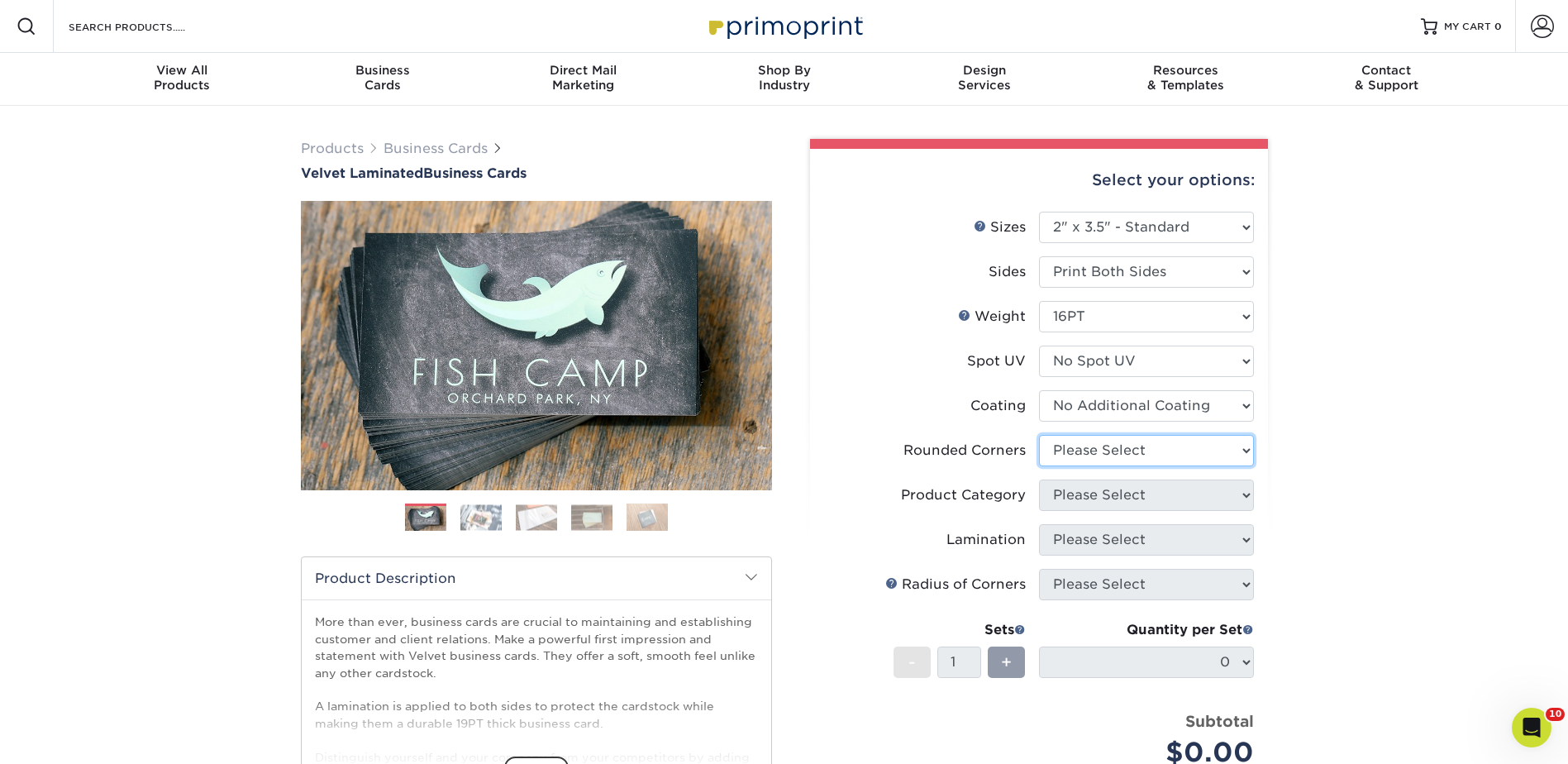
click at [1072, 457] on select "Please Select Yes - Round 2 Corners Yes - Round 4 Corners No" at bounding box center [1147, 450] width 215 height 31
select select "0"
click at [1039, 434] on select "Please Select Yes - Round 2 Corners Yes - Round 4 Corners No" at bounding box center [1147, 450] width 215 height 31
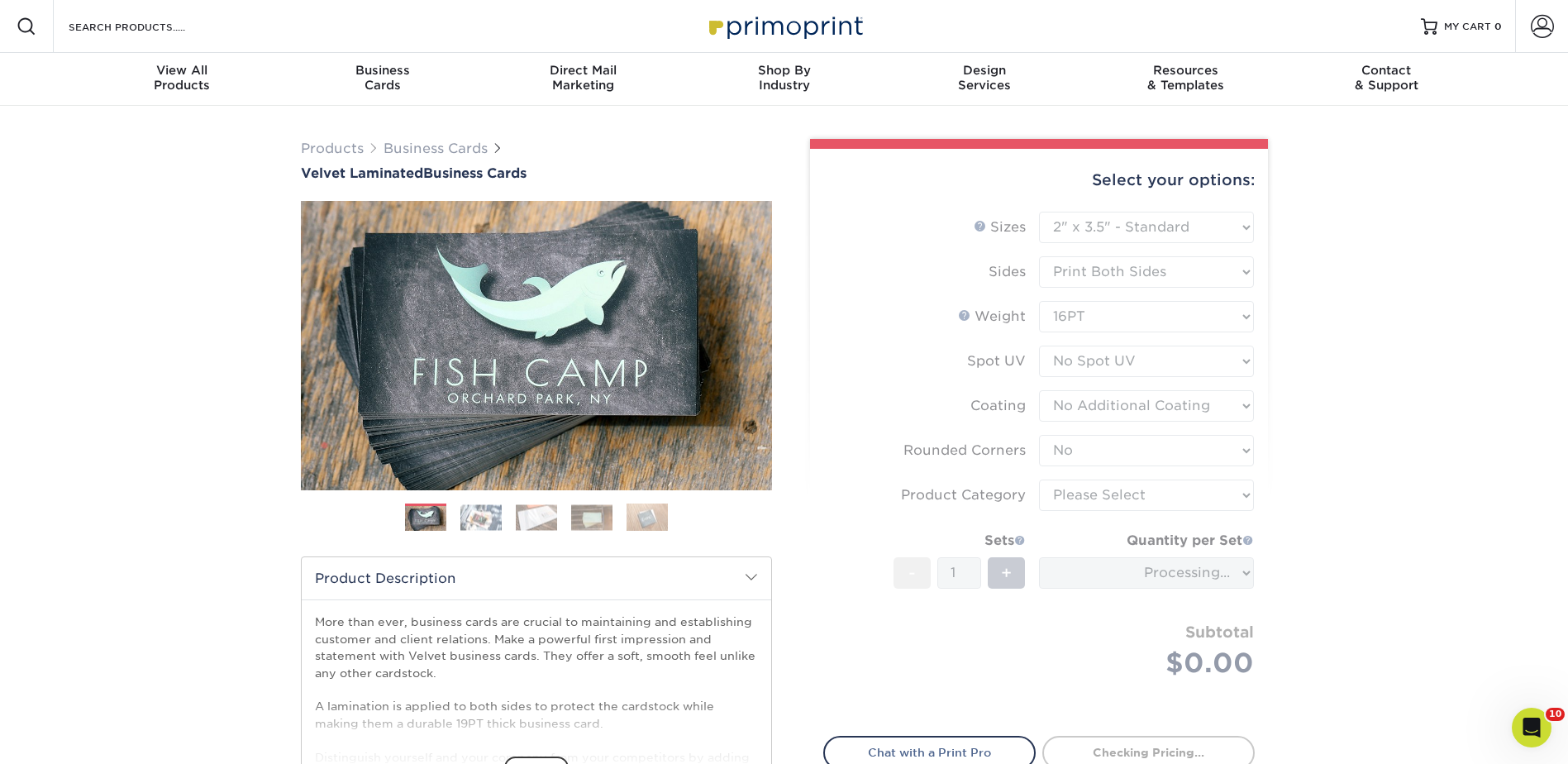
click at [1078, 483] on form "Sizes Help Sizes Please Select 1.5" x 3.5" - Mini 1.75" x 3.5" - Mini 2" x 2" -…" at bounding box center [1039, 464] width 432 height 505
click at [1088, 491] on form "Sizes Help Sizes Please Select 1.5" x 3.5" - Mini 1.75" x 3.5" - Mini 2" x 2" -…" at bounding box center [1039, 464] width 432 height 505
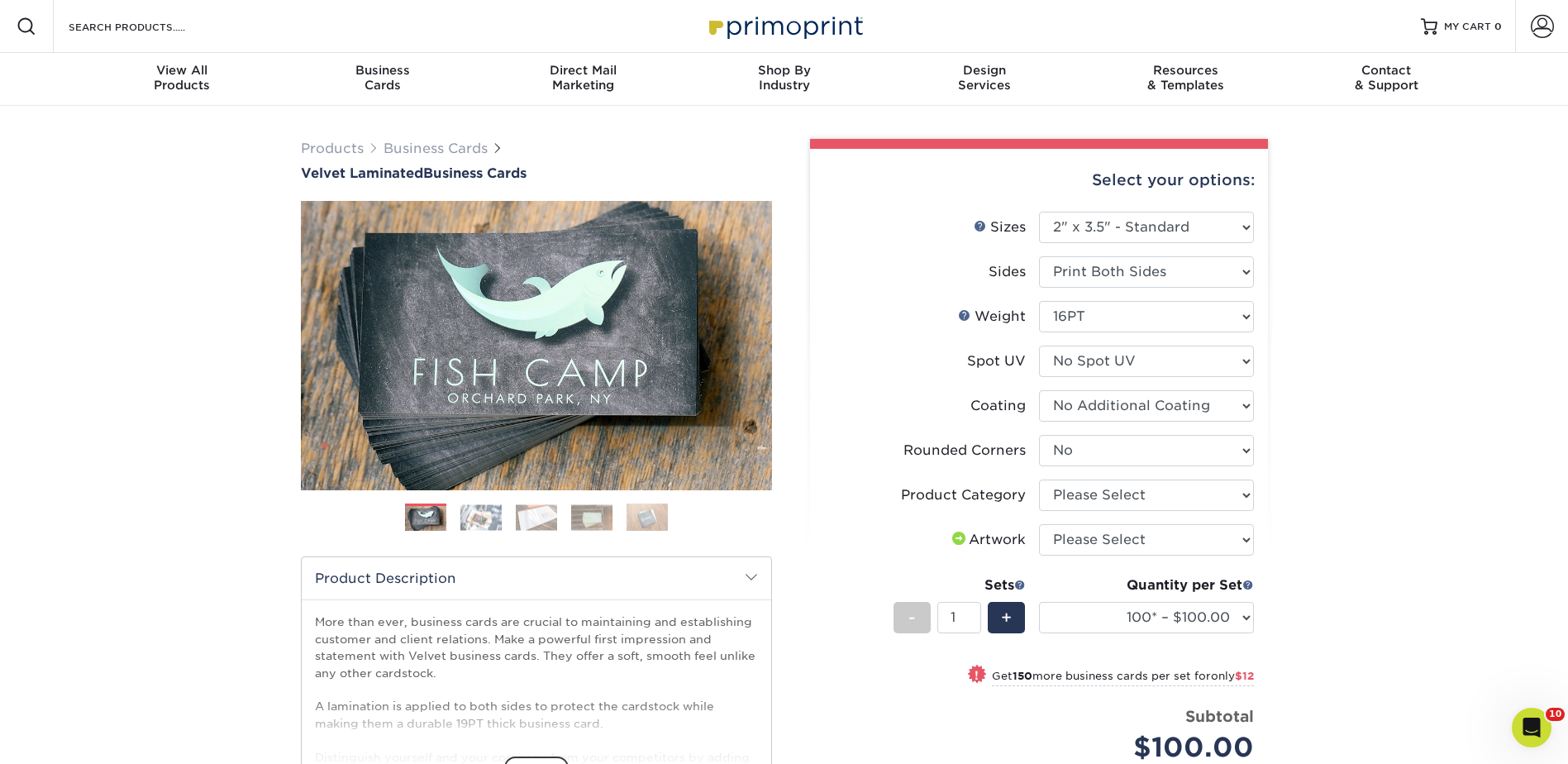
click at [1076, 478] on li "Rounded Corners Please Select Yes - Round 2 Corners Yes - Round 4 Corners No" at bounding box center [1038, 457] width 430 height 45
click at [1078, 492] on select "Please Select Business Cards" at bounding box center [1147, 495] width 215 height 31
select select "3b5148f1-0588-4f88-a218-97bcfdce65c1"
click at [1039, 480] on select "Please Select Business Cards" at bounding box center [1147, 495] width 215 height 31
click at [1073, 536] on select "Please Select I will upload files I need a design - $100" at bounding box center [1147, 539] width 215 height 31
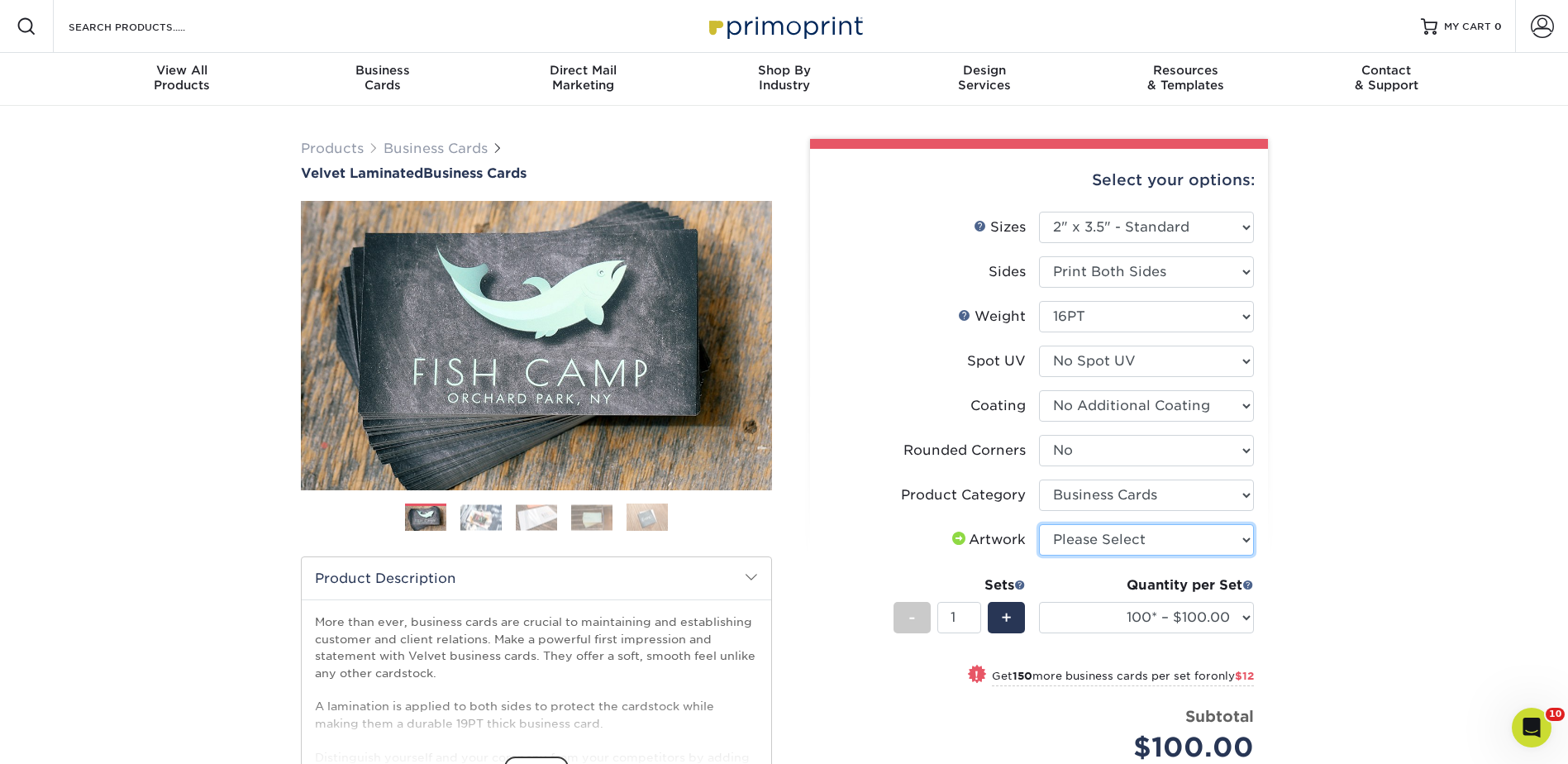
select select "upload"
click at [1039, 524] on select "Please Select I will upload files I need a design - $100" at bounding box center [1147, 539] width 215 height 31
click at [1094, 620] on select "100* – $100.00 250* – $112.00 500 – $120.00 1000 – $156.00 2500 – $307.00 5000 …" at bounding box center [1147, 618] width 215 height 31
select select "250* – $112.00"
click at [1039, 602] on select "100* – $100.00 250* – $112.00 500 – $120.00 1000 – $156.00 2500 – $307.00 5000 …" at bounding box center [1147, 618] width 215 height 31
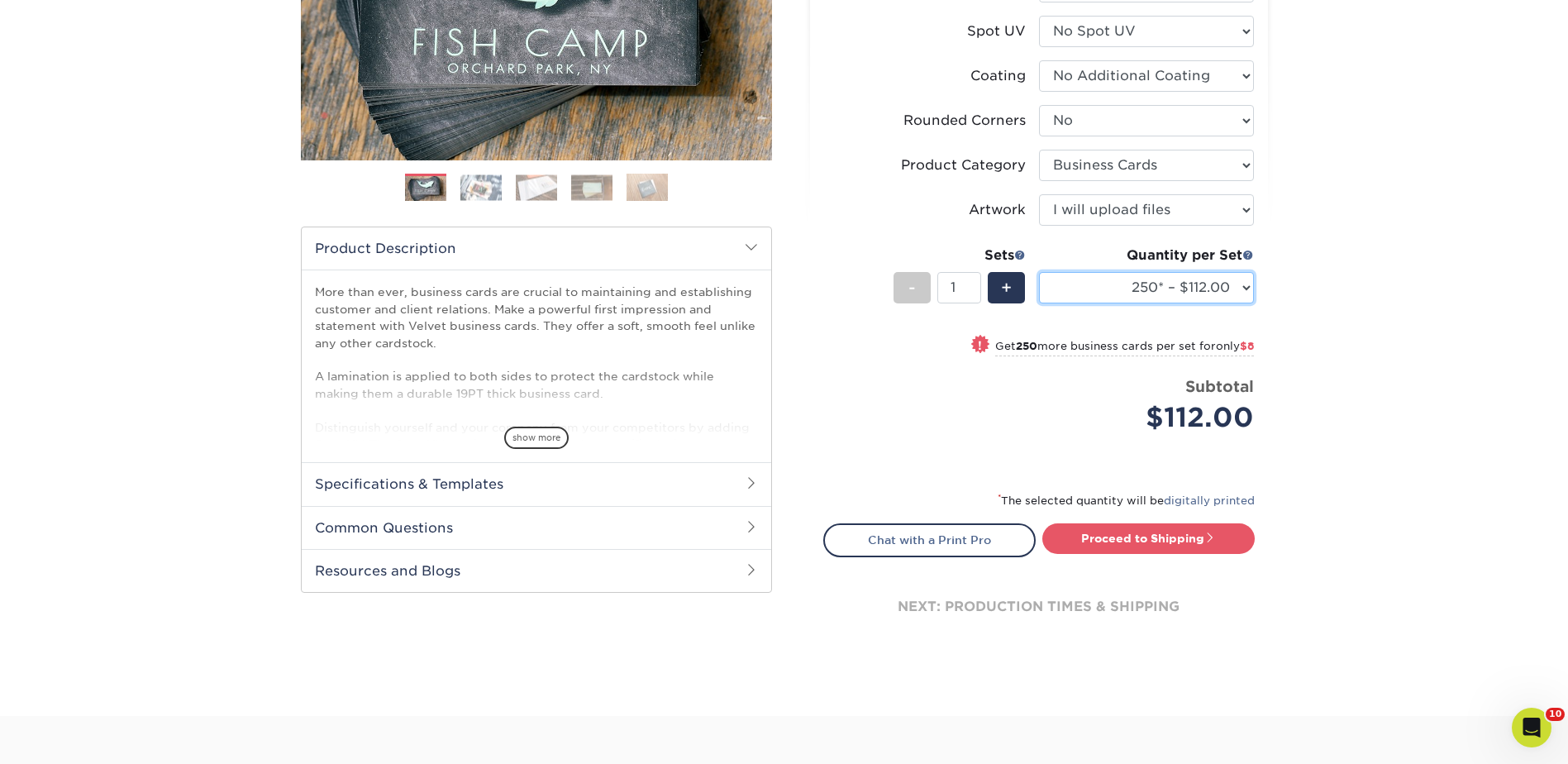
scroll to position [496, 0]
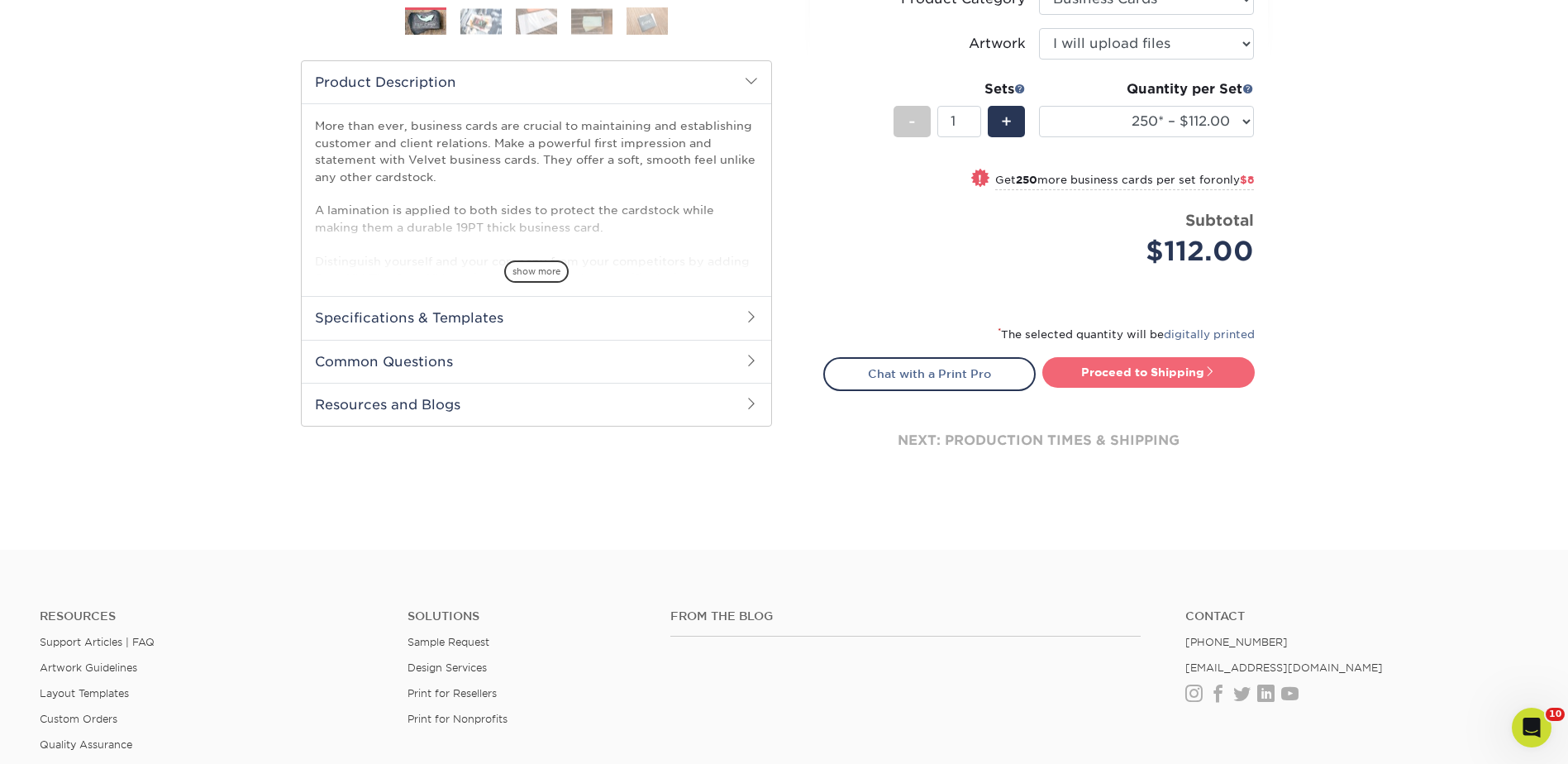
click at [1142, 370] on link "Proceed to Shipping" at bounding box center [1148, 372] width 213 height 29
type input "Set 1"
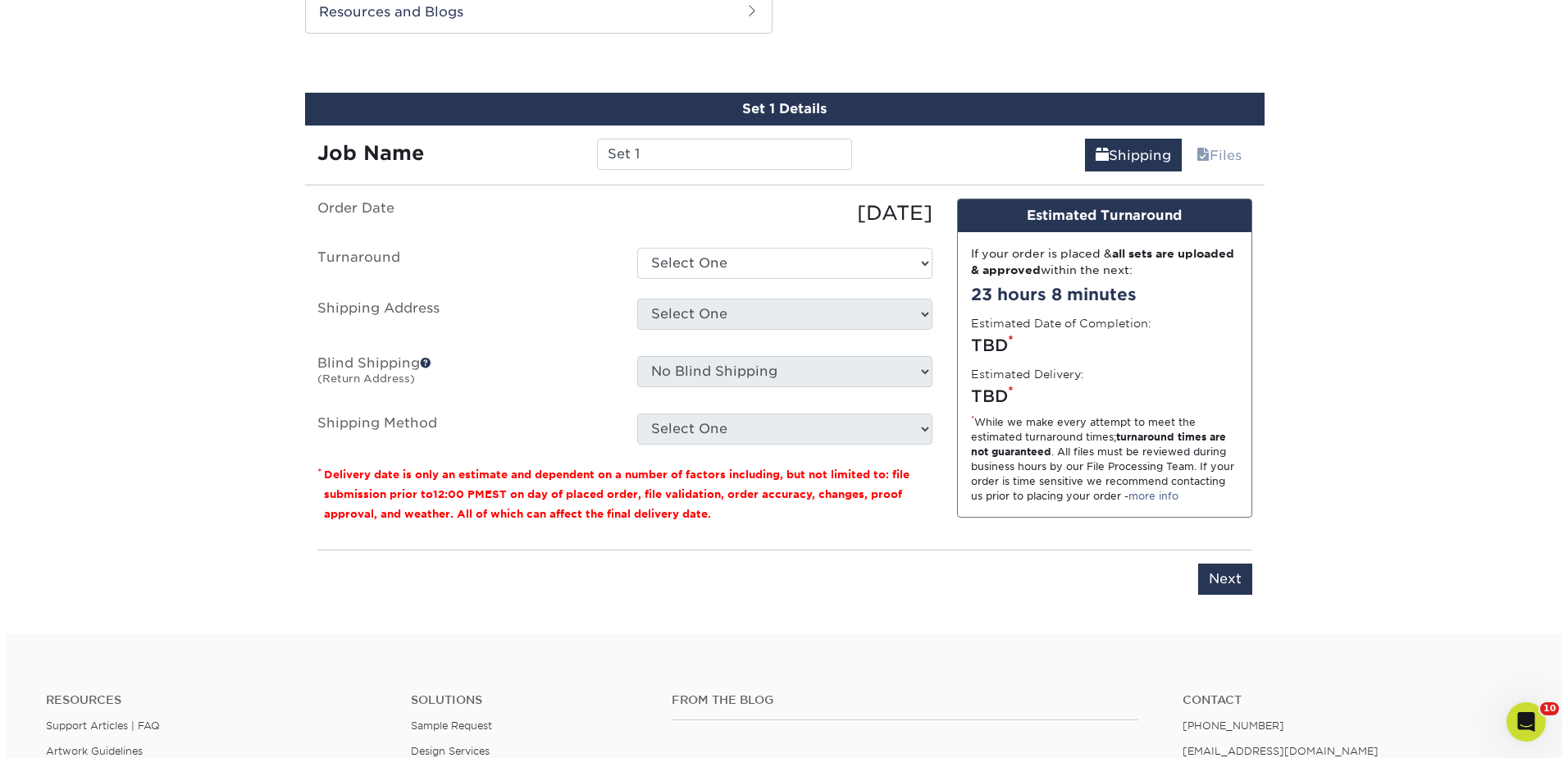
scroll to position [891, 0]
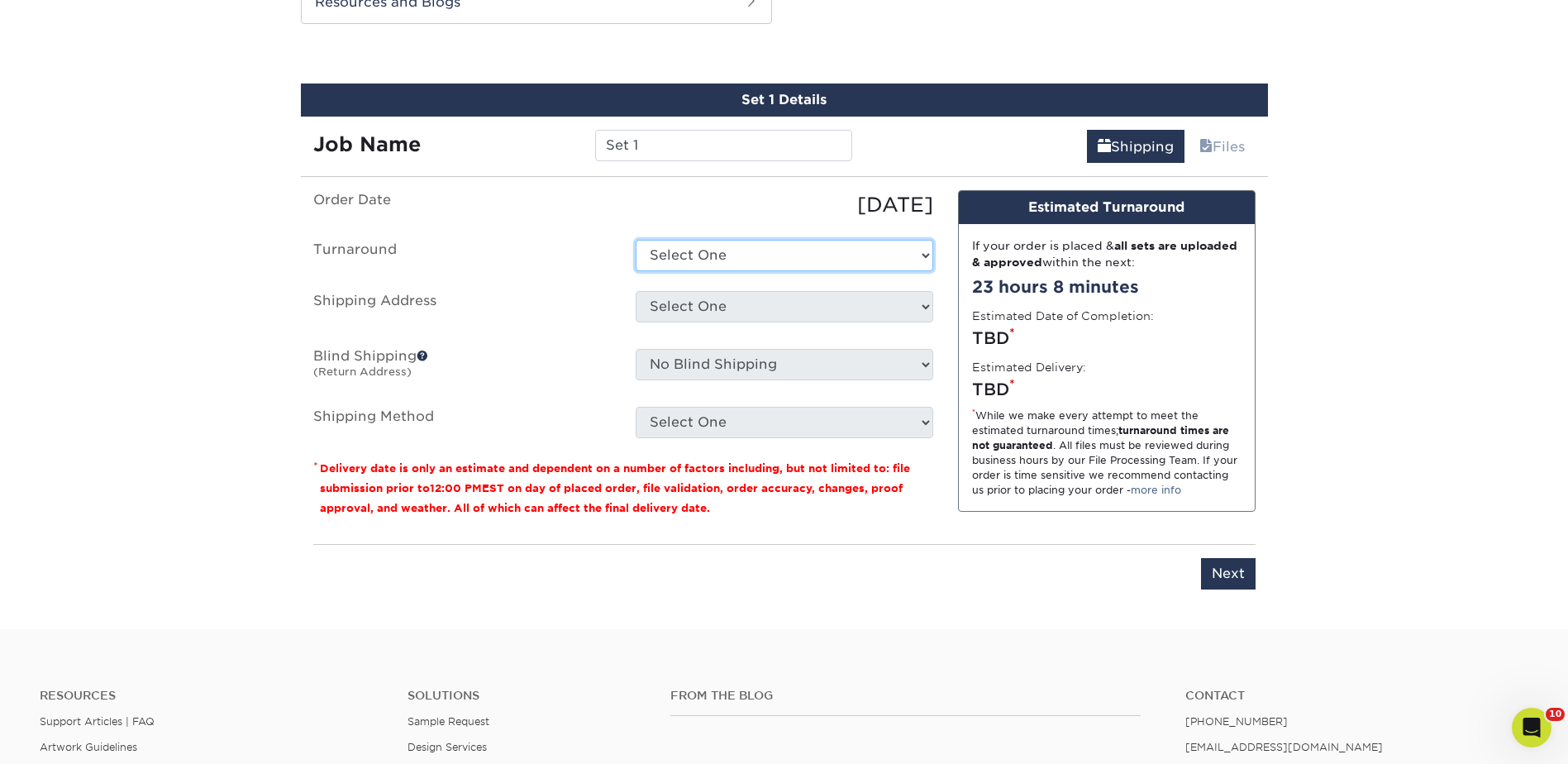
click at [726, 247] on select "Select One 2-4 Business Days 2 Day Next Business Day" at bounding box center [784, 255] width 297 height 31
select select "b1f96aa8-67f1-4e93-8800-3663dc6eb9ce"
click at [636, 239] on select "Select One 2-4 Business Days 2 Day Next Business Day" at bounding box center [784, 255] width 297 height 31
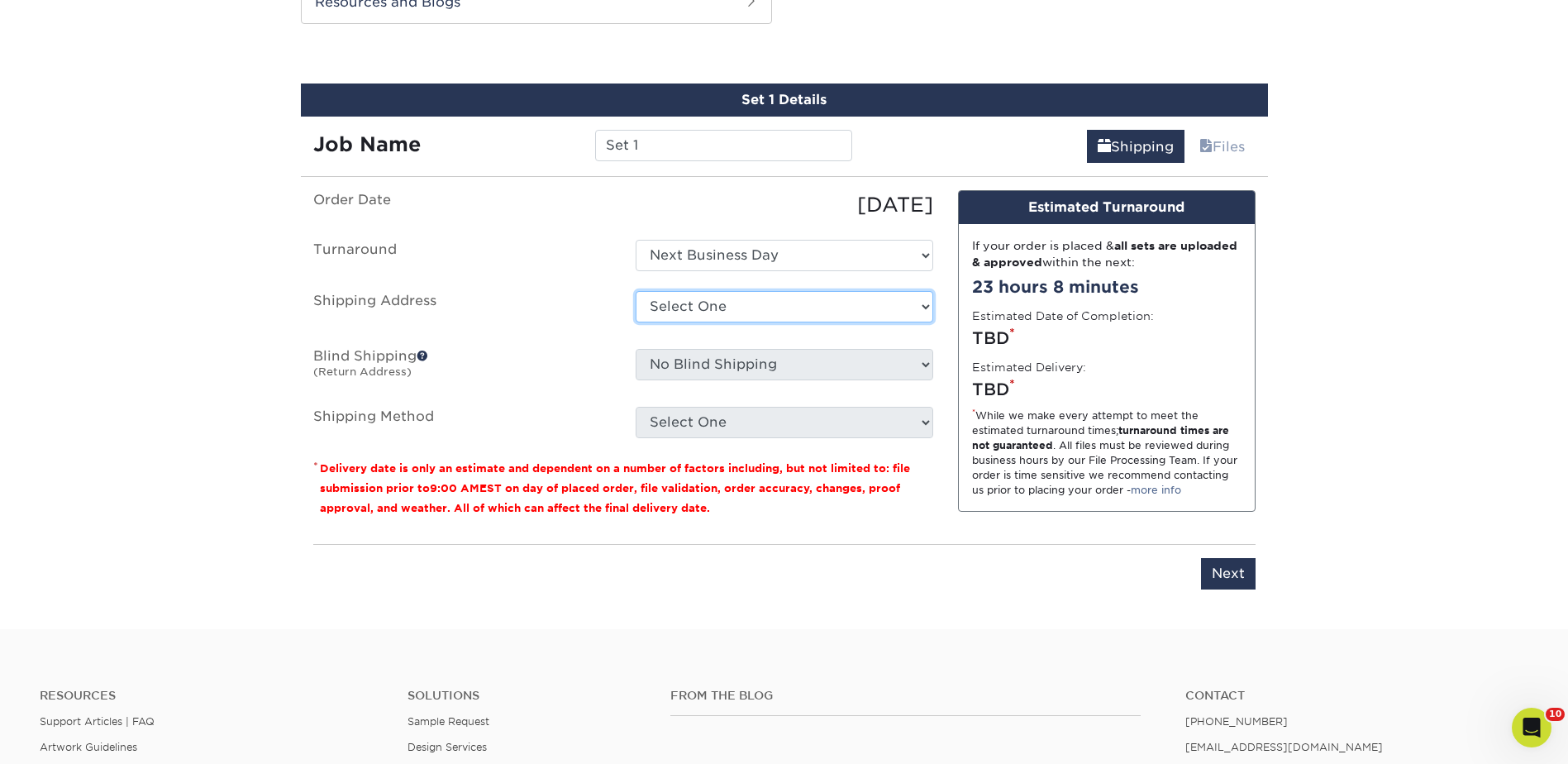
click at [712, 303] on select "Select One + Add New Address - Login" at bounding box center [784, 307] width 297 height 31
select select "newaddress"
click at [636, 291] on select "Select One + Add New Address - Login" at bounding box center [784, 307] width 297 height 31
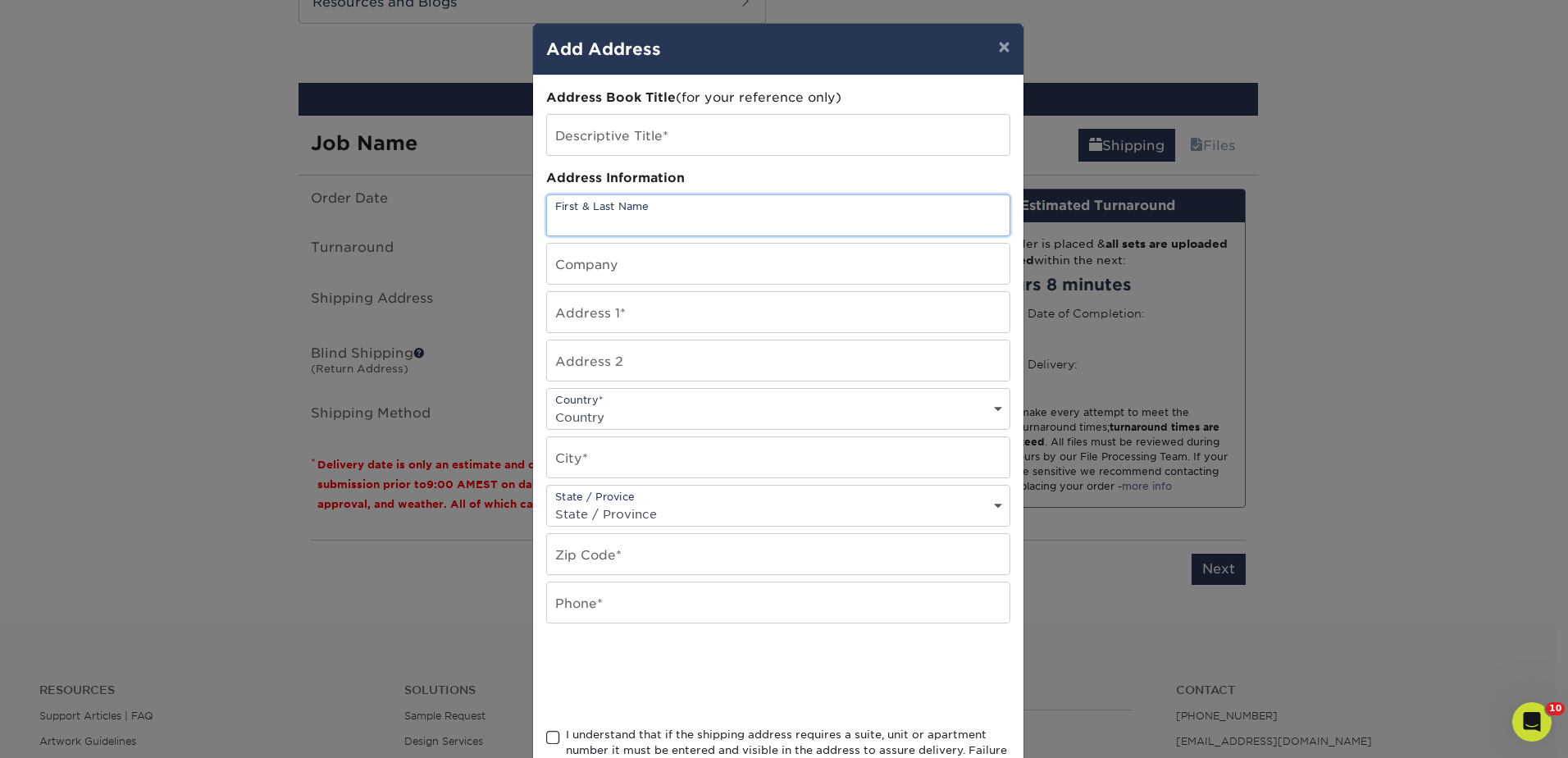
click at [649, 220] on input "text" at bounding box center [778, 216] width 463 height 40
type input "Jerry"
paste input "Jerry Bickett Red 6 AR 285 Century Place, Louisville, CO 80027"
type input "Jerry Bickett Red 6 AR 285 Century Place, Louisville, CO 80027"
click at [639, 210] on input "Jerry" at bounding box center [778, 216] width 463 height 40
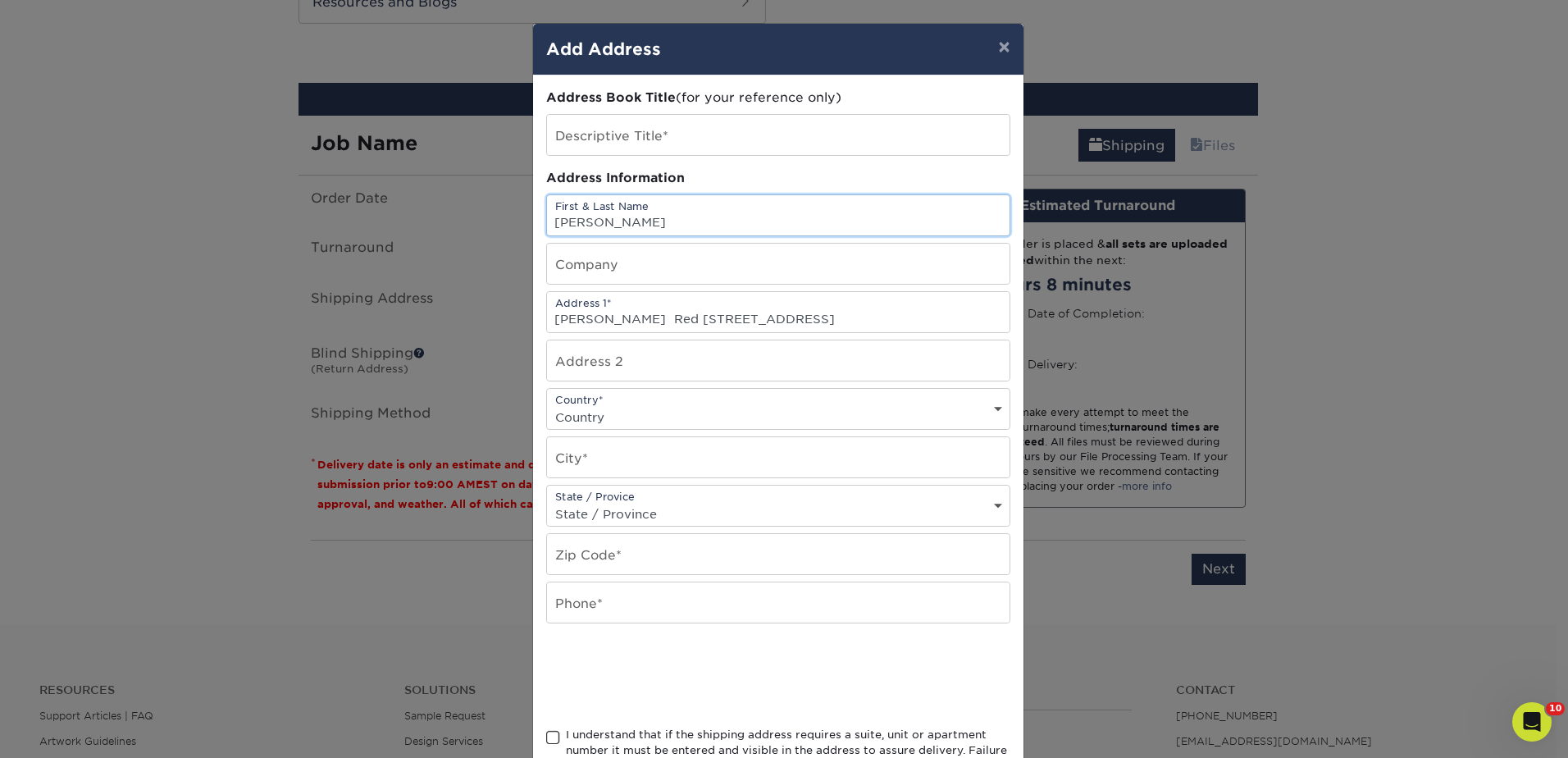
type input "[PERSON_NAME]"
type input "Red 6 AR 285"
select select "US"
type input "Century Place"
click at [655, 503] on select "State / Province Alabama Alaska Arizona Arkansas California Colorado Connecticu…" at bounding box center [778, 514] width 463 height 24
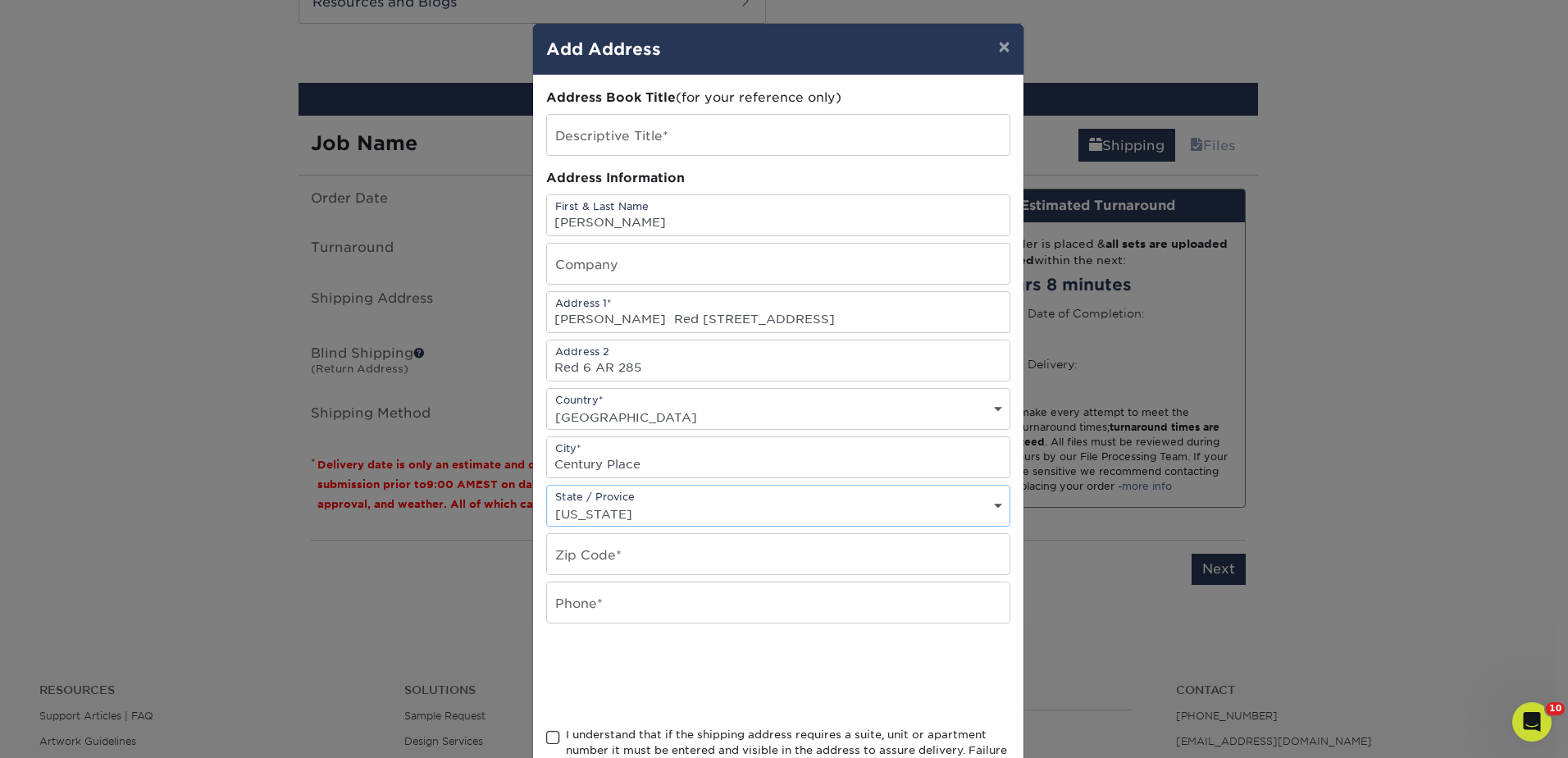
select select "CO"
click at [547, 502] on select "State / Province Alabama Alaska Arizona Arkansas California Colorado Connecticu…" at bounding box center [778, 514] width 463 height 24
click at [658, 458] on input "Century Place" at bounding box center [778, 458] width 463 height 40
drag, startPoint x: 634, startPoint y: 313, endPoint x: 527, endPoint y: 315, distance: 107.0
click at [533, 315] on div "Address Book Title (for your reference only) Descriptive Title* Address Informa…" at bounding box center [778, 443] width 490 height 734
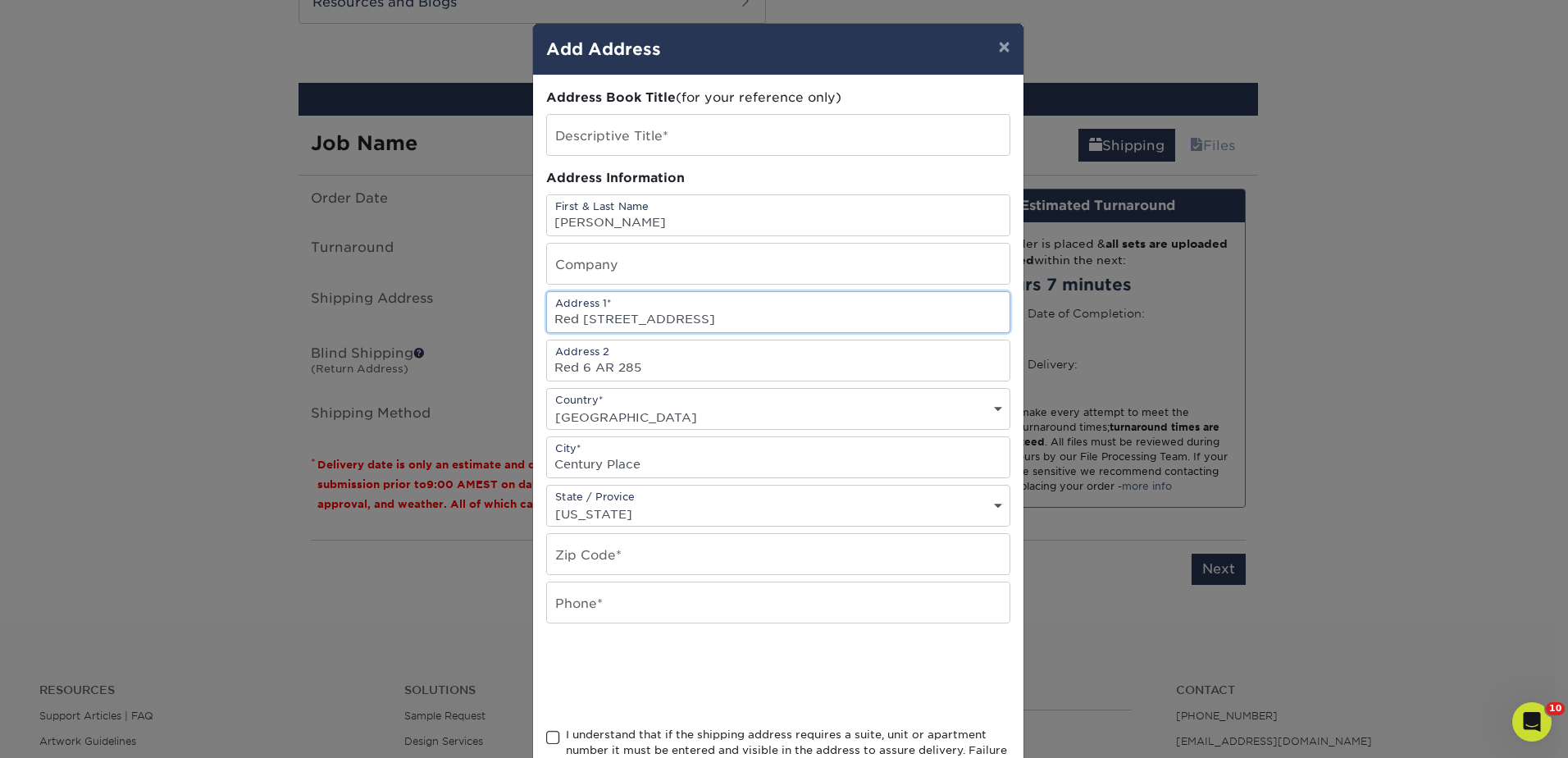
drag, startPoint x: 609, startPoint y: 319, endPoint x: 725, endPoint y: 313, distance: 116.2
click at [725, 313] on input "Red 6 AR 285 Century Place, Louisville, CO 80027" at bounding box center [778, 312] width 463 height 40
type input "Red 6 AR 285 Century Place, Louisville, CO 80027"
drag, startPoint x: 645, startPoint y: 368, endPoint x: 543, endPoint y: 366, distance: 102.0
click at [547, 366] on input "Red 6 AR 285" at bounding box center [778, 361] width 463 height 40
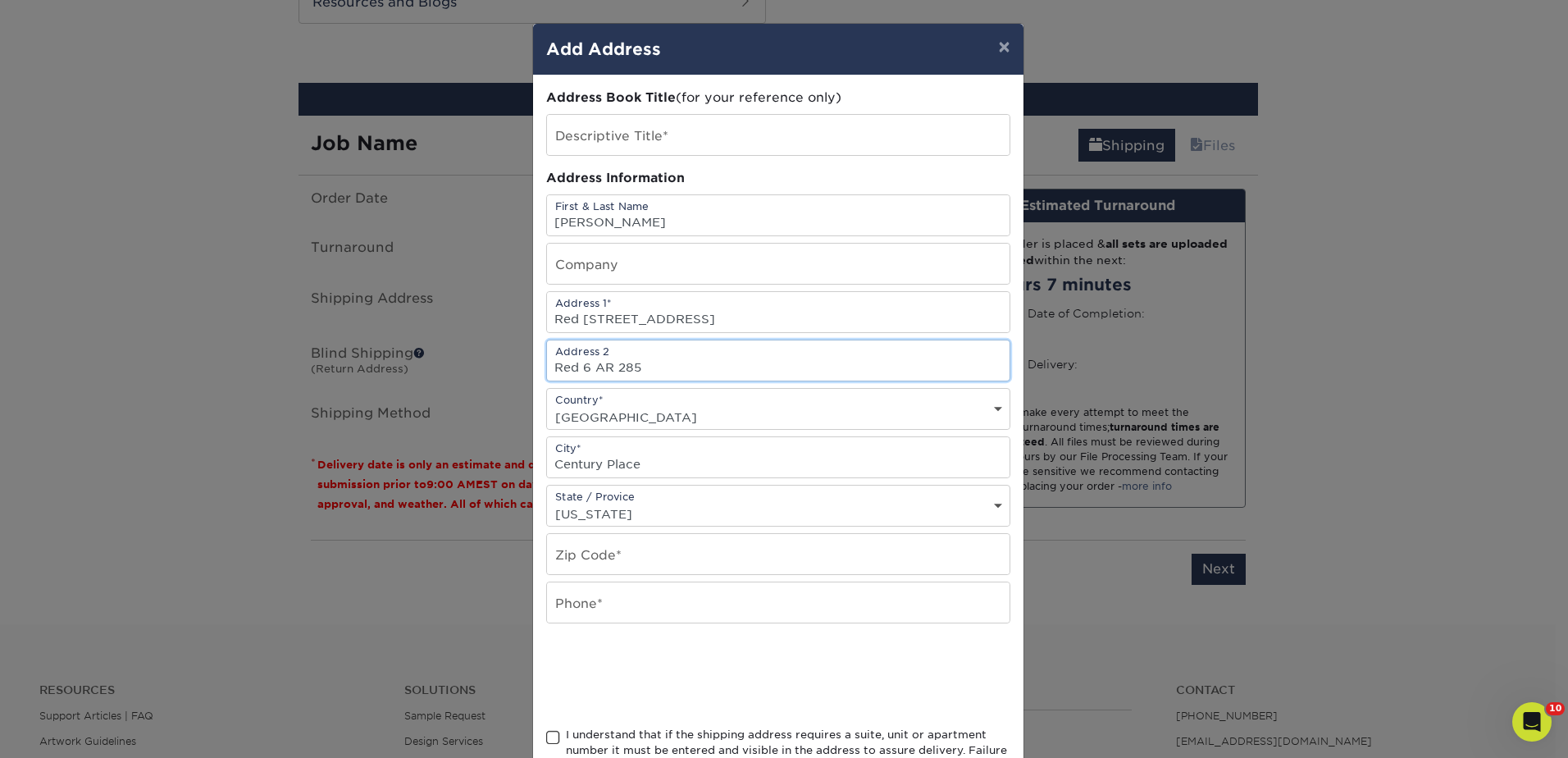
paste input "[STREET_ADDRESS]"
type input "[STREET_ADDRESS]"
click at [658, 461] on input "Century Place" at bounding box center [778, 458] width 463 height 40
drag, startPoint x: 658, startPoint y: 461, endPoint x: 540, endPoint y: 471, distance: 118.4
click at [546, 471] on div "City* Century Place" at bounding box center [778, 458] width 464 height 42
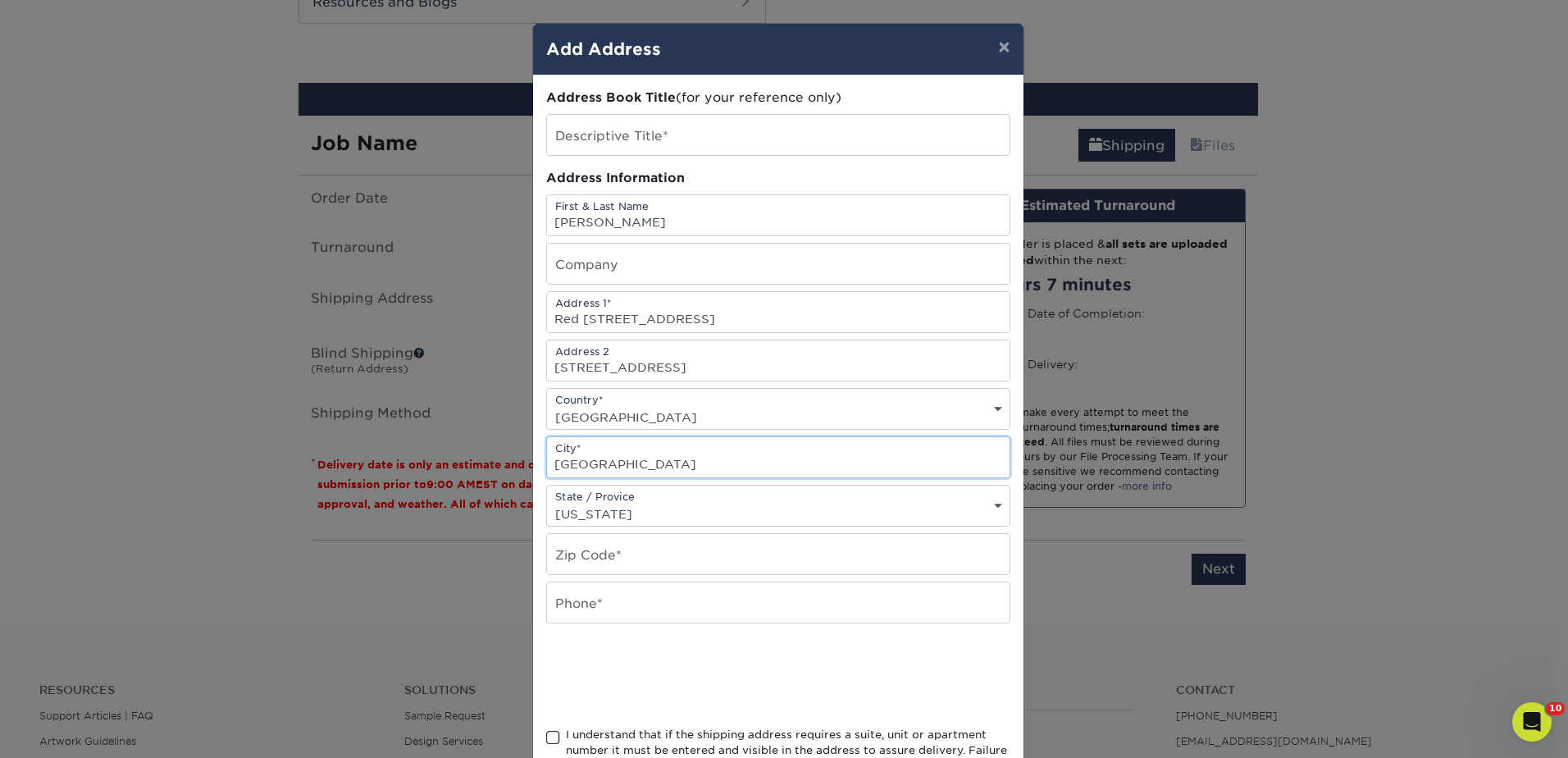
type input "Louisville"
click at [588, 555] on input "text" at bounding box center [778, 554] width 463 height 40
type input "80027"
click at [590, 610] on input "text" at bounding box center [778, 603] width 463 height 40
type input "000-000-0000"
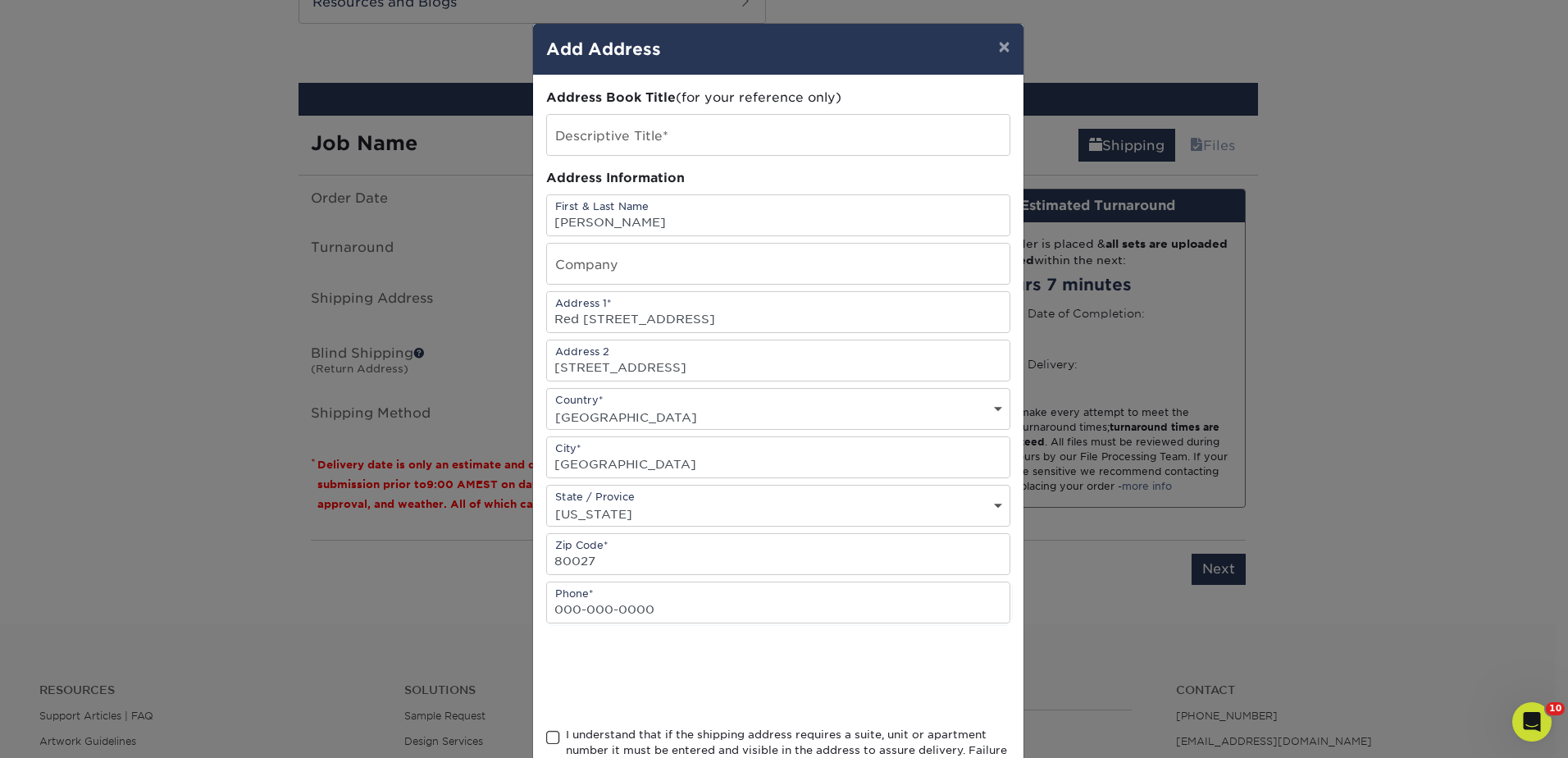
click at [549, 736] on span at bounding box center [552, 737] width 14 height 16
click at [0, 0] on input "I understand that if the shipping address requires a suite, unit or apartment n…" at bounding box center [0, 0] width 0 height 0
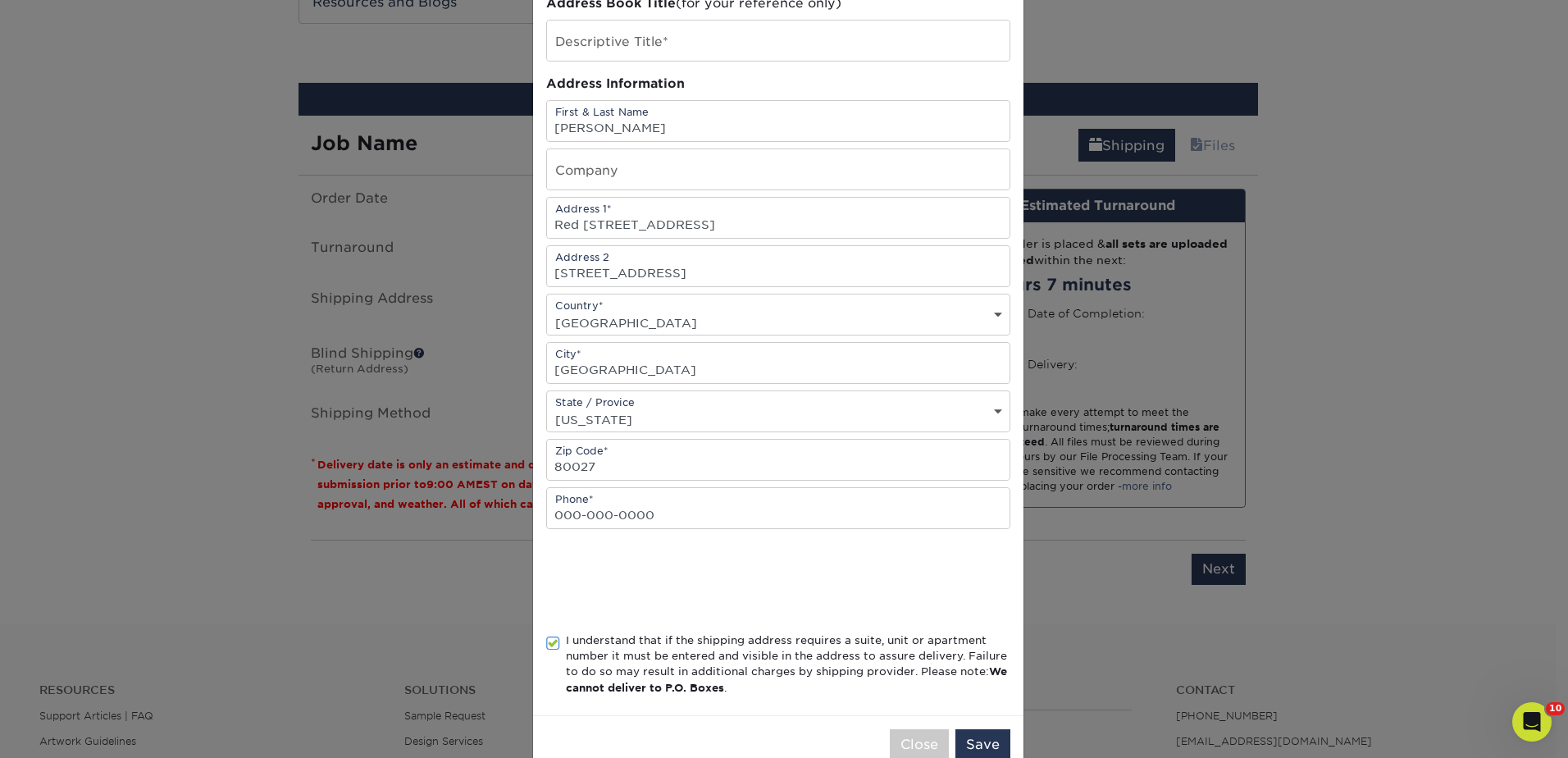
scroll to position [133, 0]
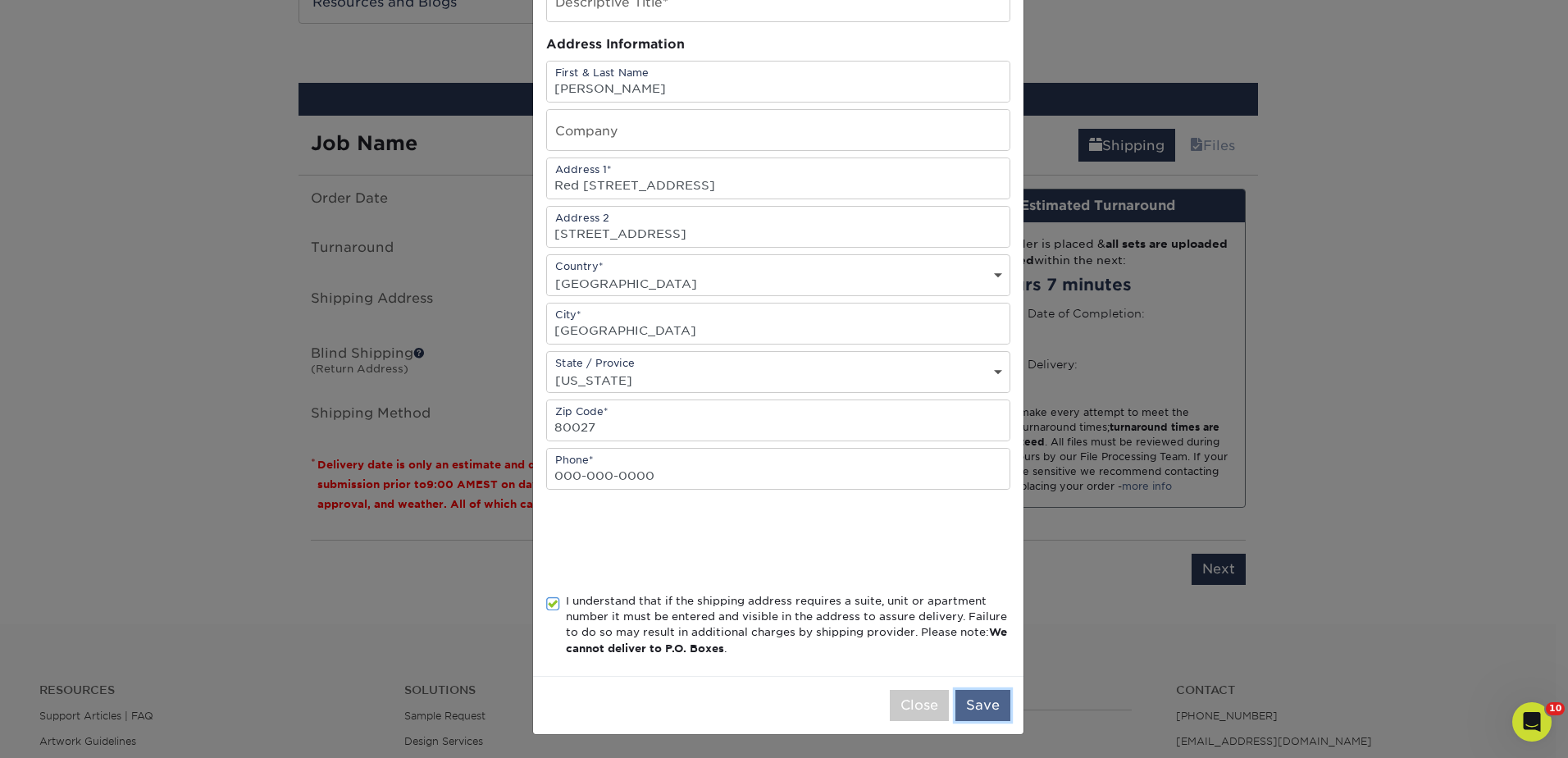
click at [981, 719] on button "Save" at bounding box center [983, 705] width 55 height 31
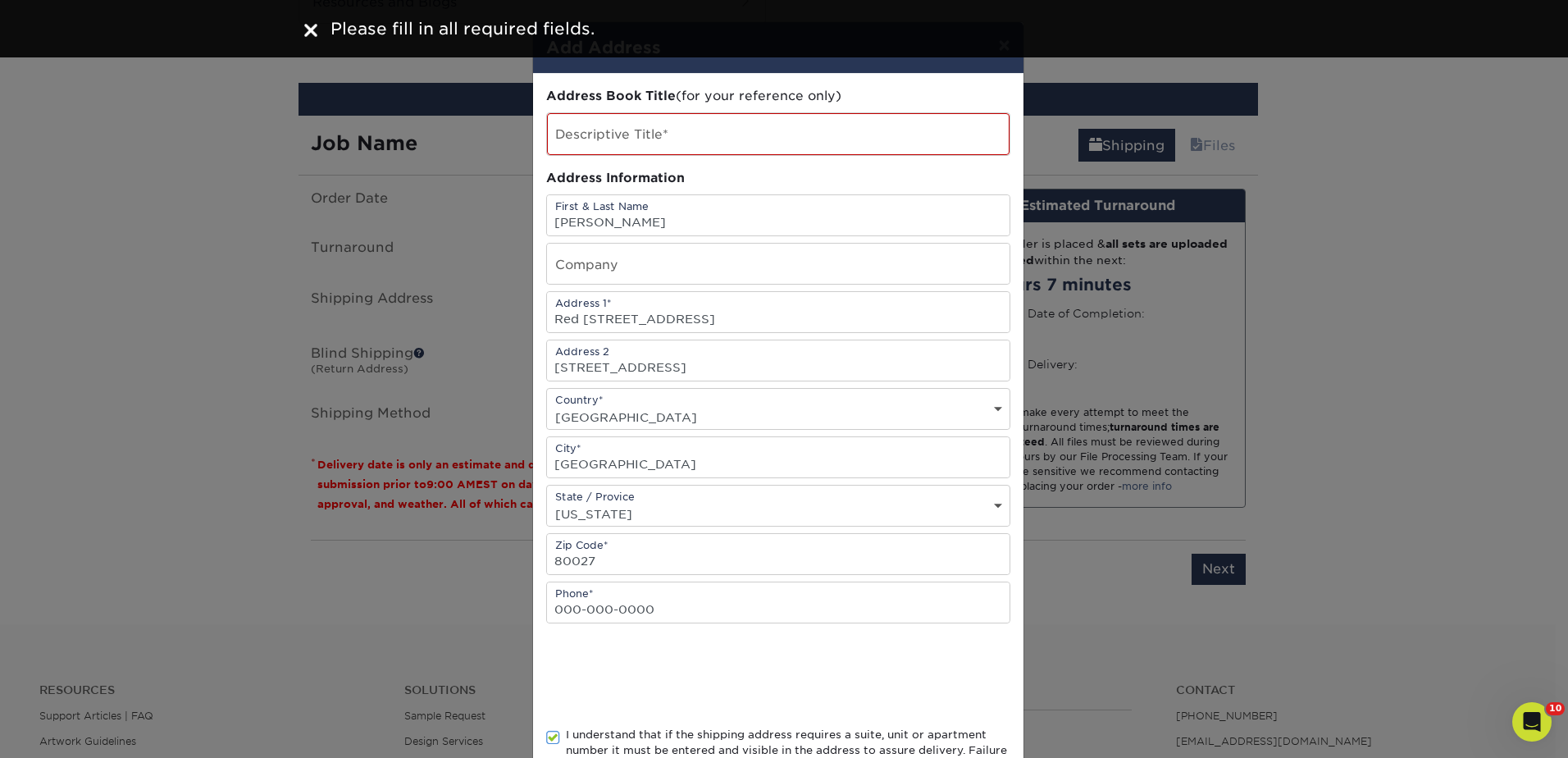
scroll to position [0, 0]
click at [663, 144] on input "text" at bounding box center [778, 136] width 463 height 42
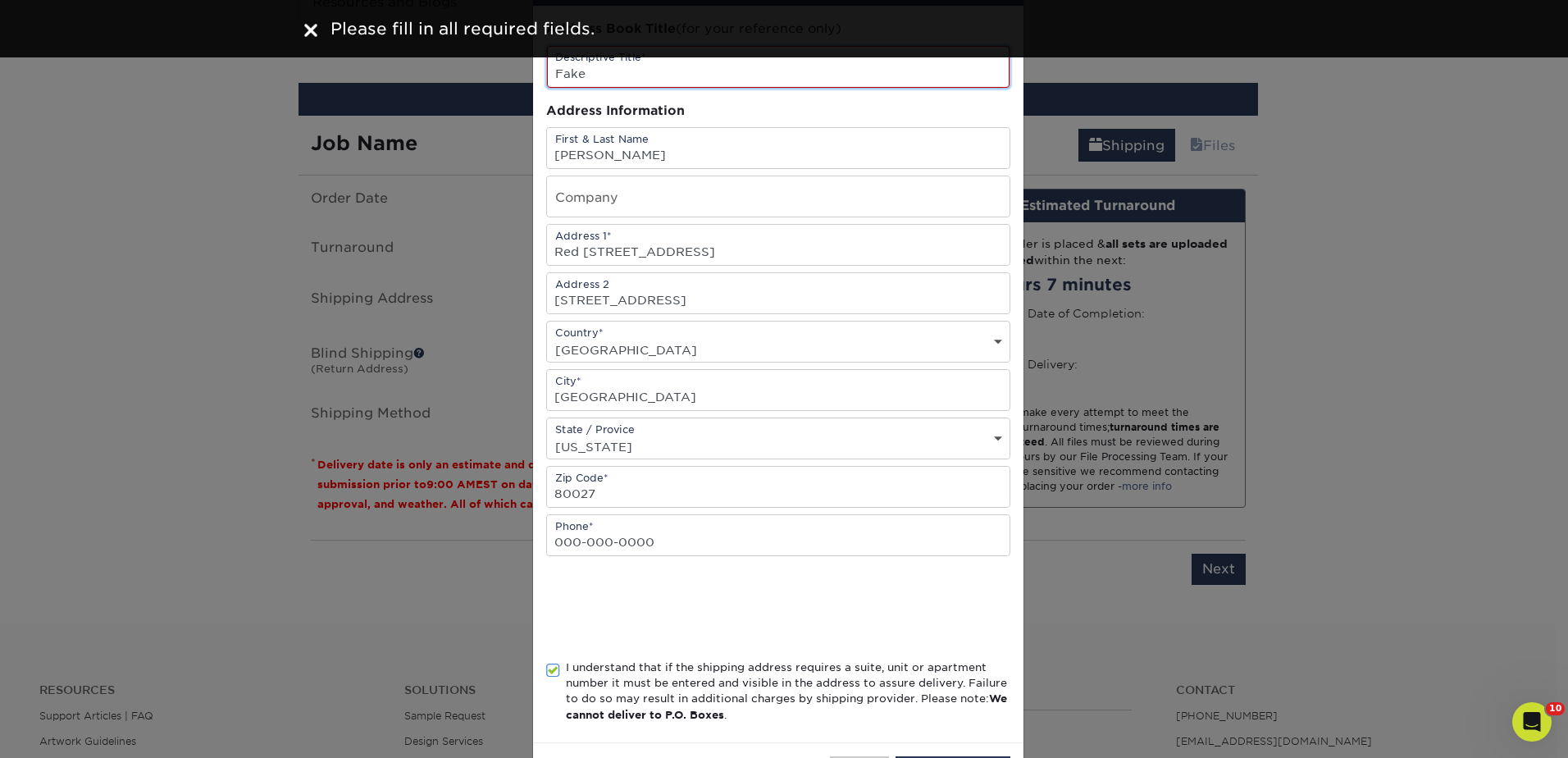
scroll to position [135, 0]
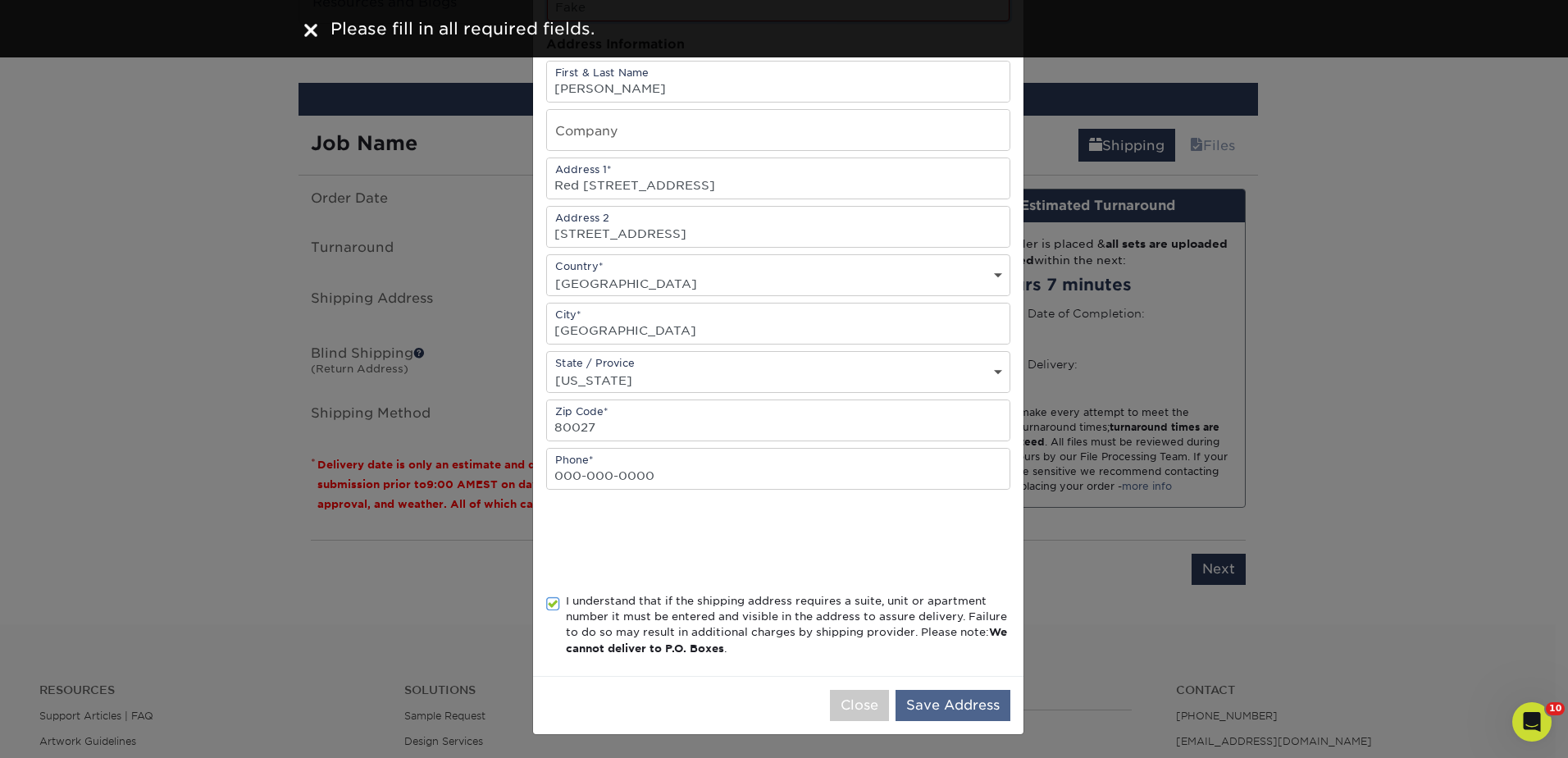
type input "Fake"
click at [959, 705] on button "Save Address" at bounding box center [953, 705] width 115 height 31
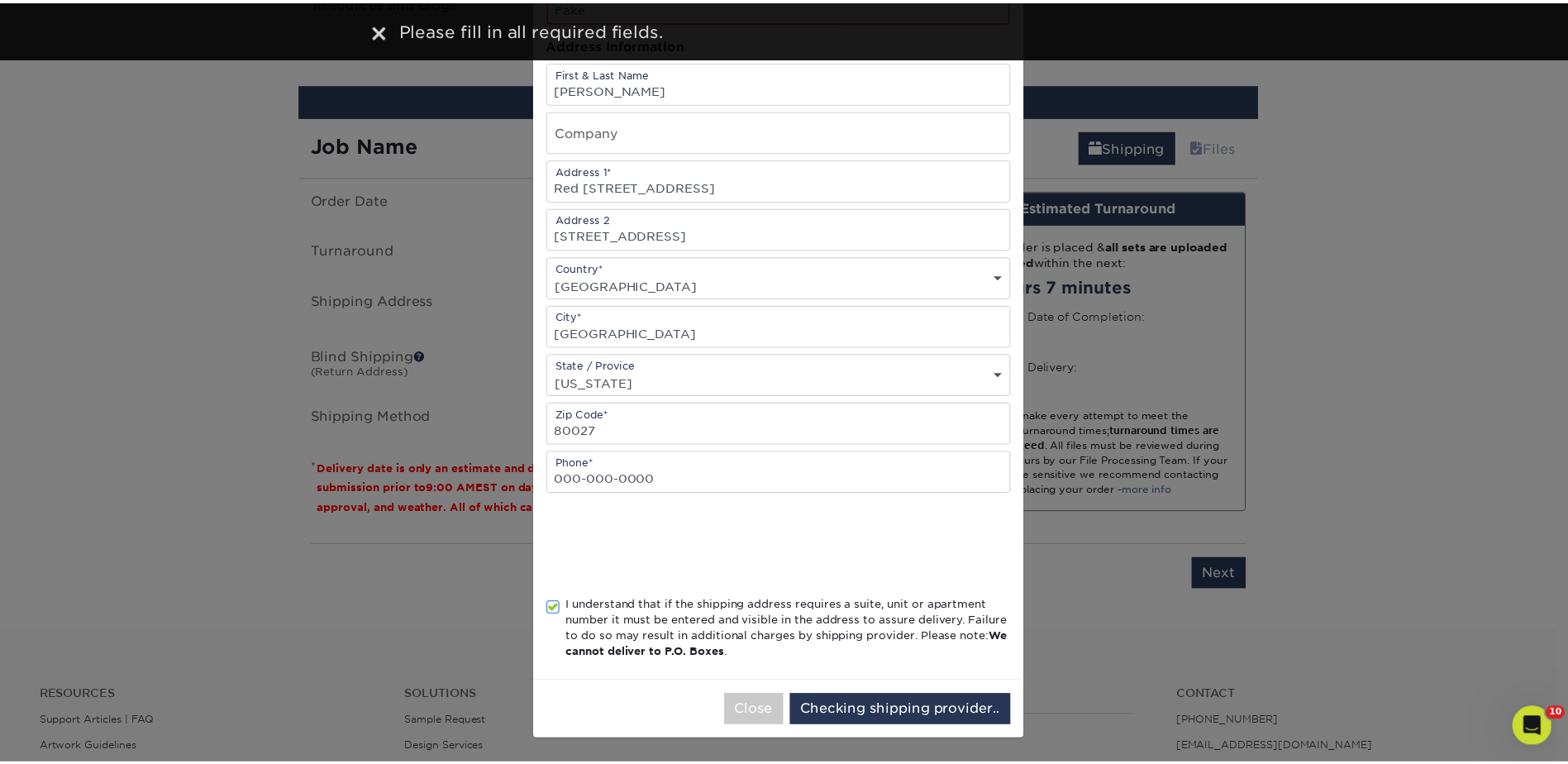
scroll to position [0, 0]
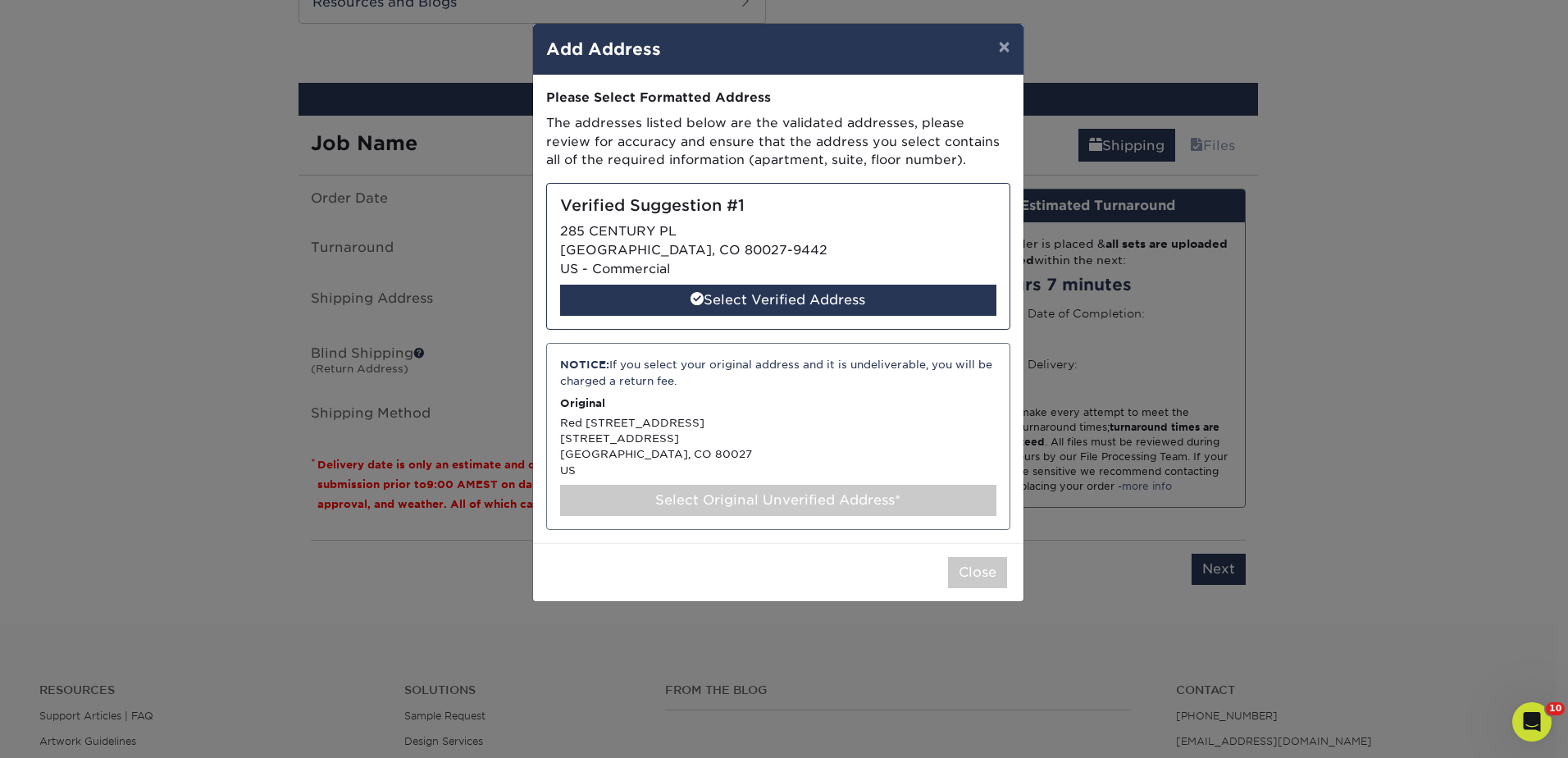
click at [677, 420] on div "NOTICE: If you select your original address and it is undeliverable, you will b…" at bounding box center [778, 436] width 464 height 187
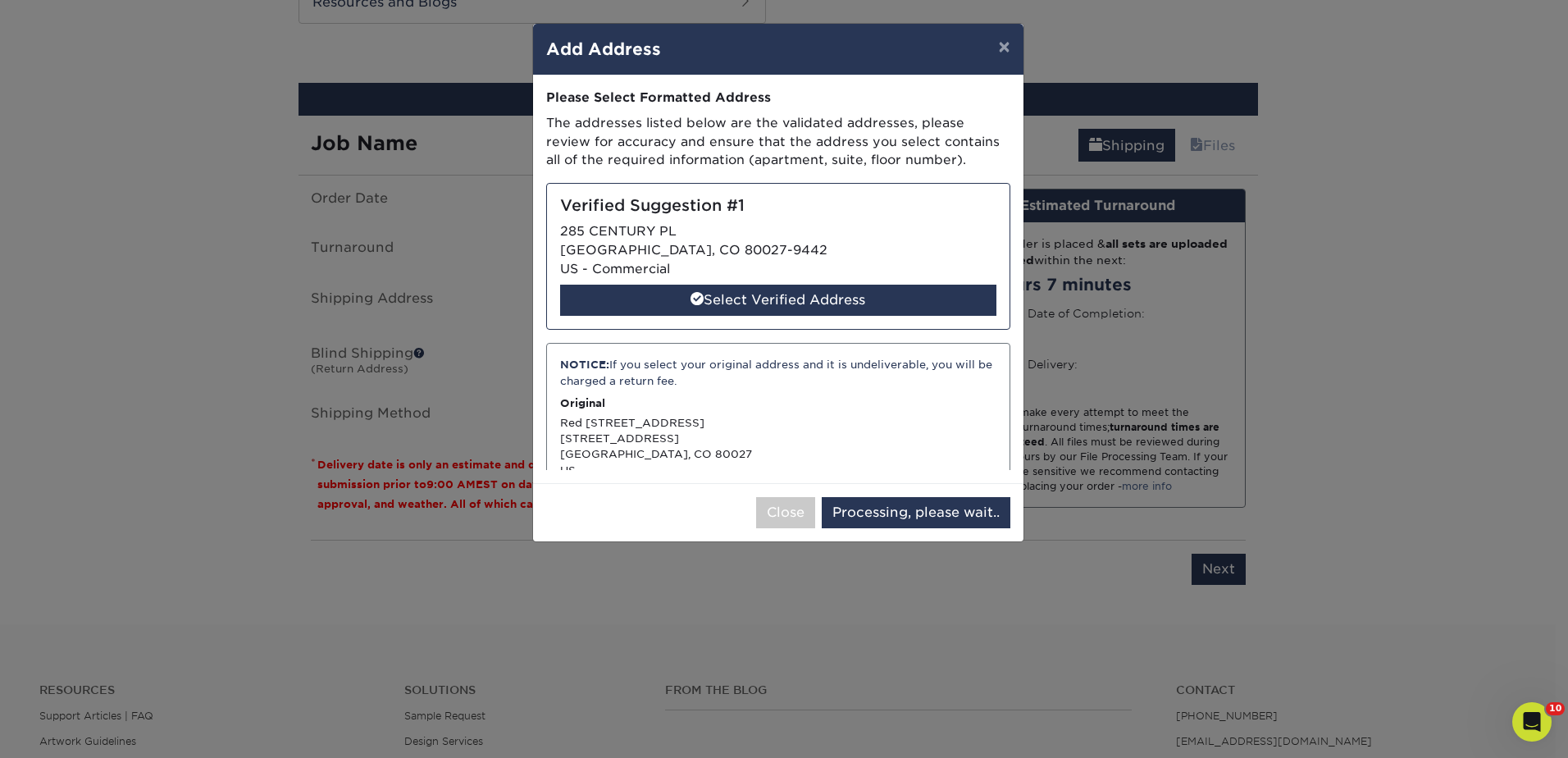
select select "285783"
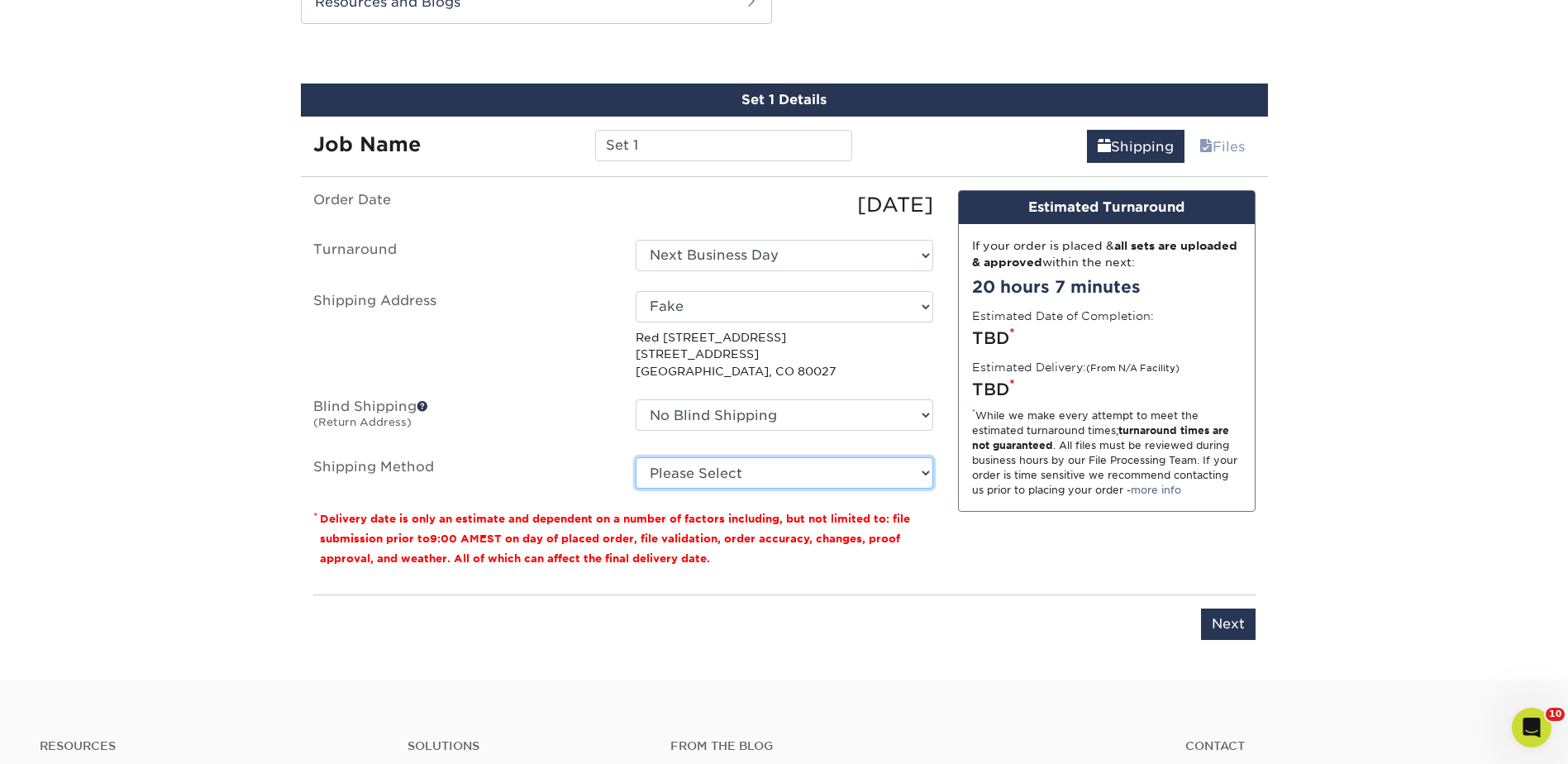
click at [753, 472] on select "Please Select UPS Ground (+$7.84) UPS 3 Day Select (+$15.38) UPS 2nd Day Air (+…" at bounding box center [784, 473] width 297 height 31
select select "03"
click at [636, 457] on select "Please Select UPS Ground (+$7.84) UPS 3 Day Select (+$15.38) UPS 2nd Day Air (+…" at bounding box center [784, 473] width 297 height 31
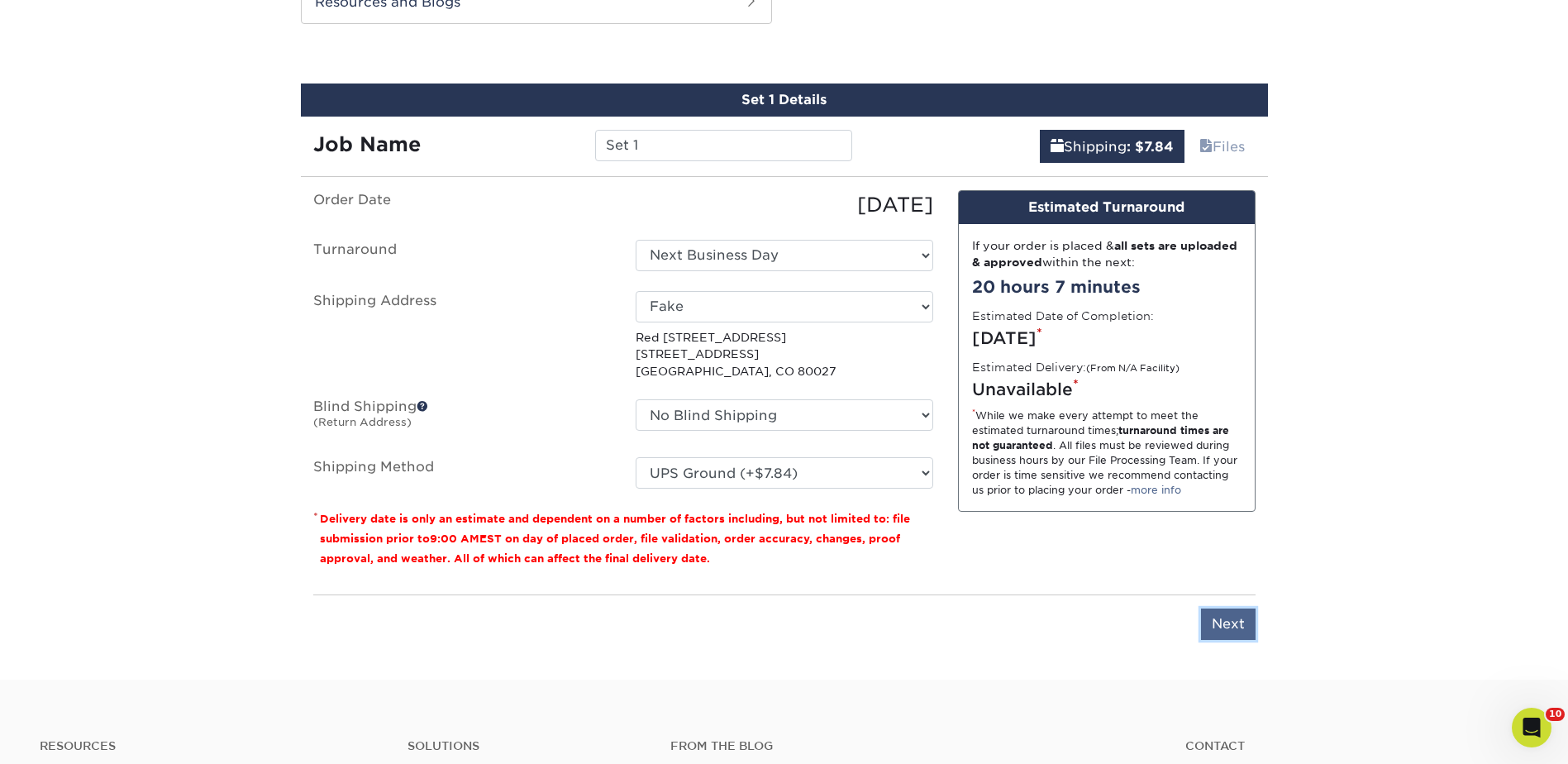
click at [1214, 622] on input "Next" at bounding box center [1228, 624] width 54 height 31
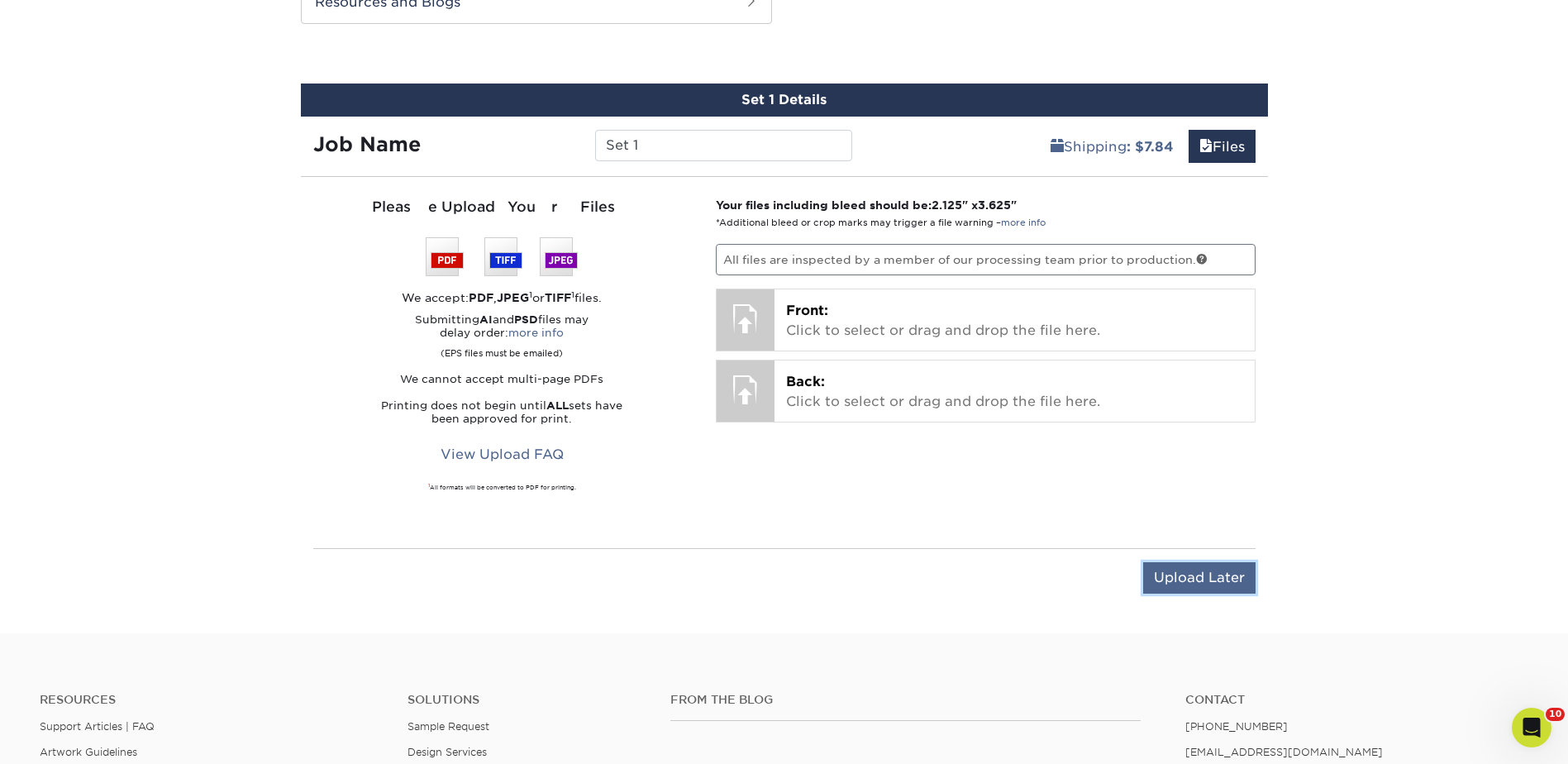
click at [1189, 588] on input "Upload Later" at bounding box center [1199, 578] width 112 height 31
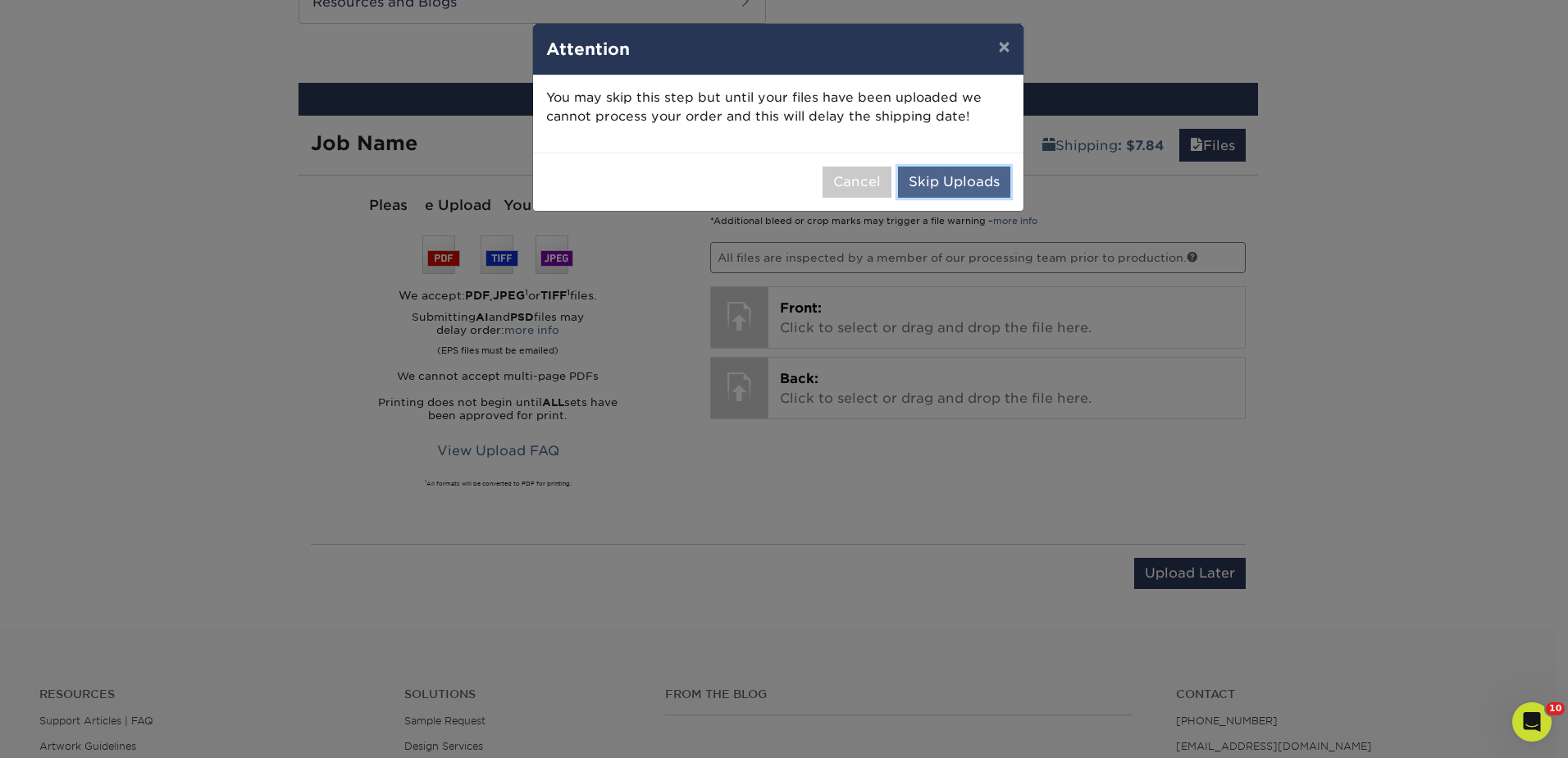
click at [953, 184] on button "Skip Uploads" at bounding box center [953, 182] width 112 height 31
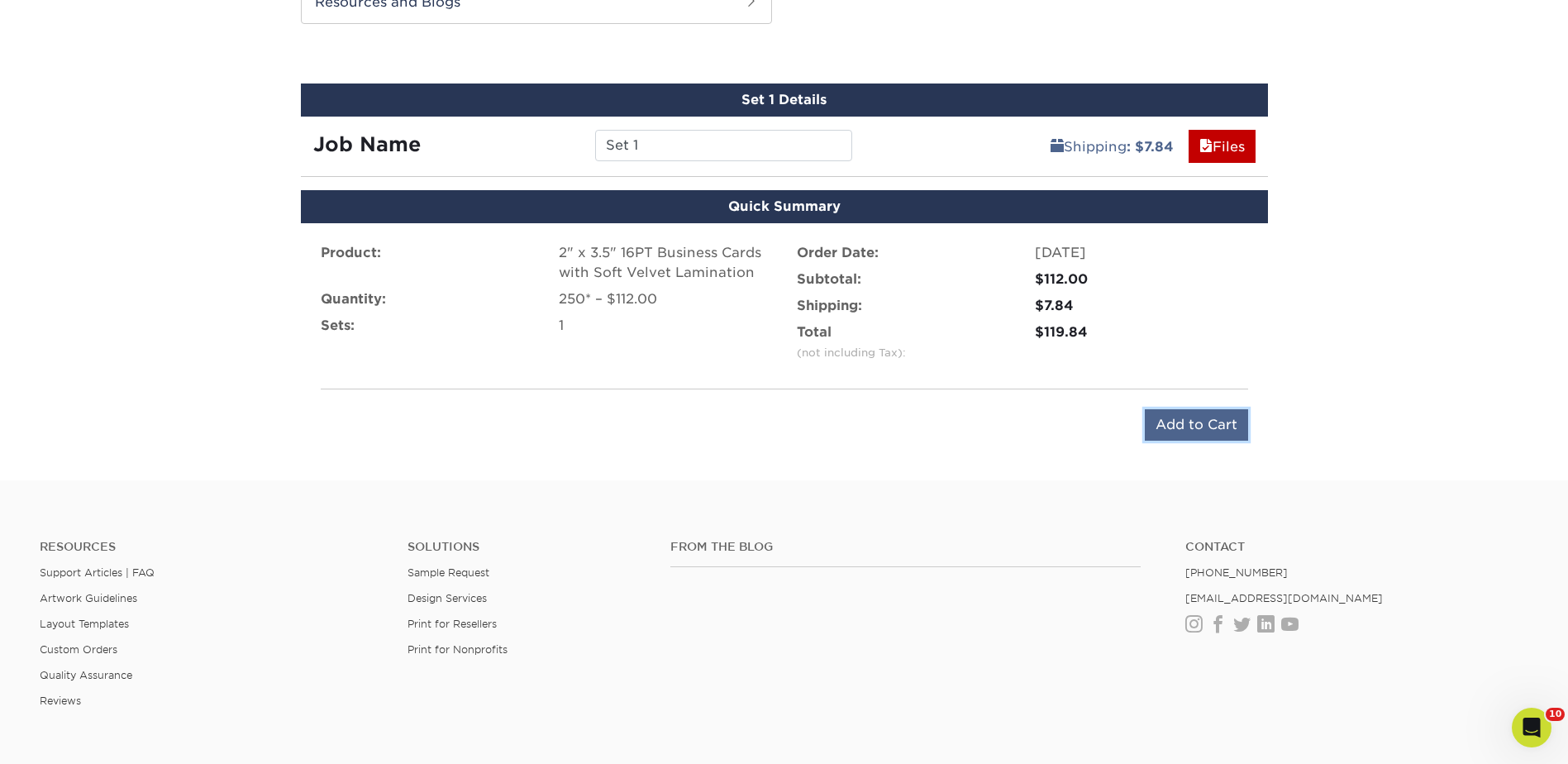
click at [1207, 426] on input "Add to Cart" at bounding box center [1196, 425] width 103 height 31
